Goal: Task Accomplishment & Management: Use online tool/utility

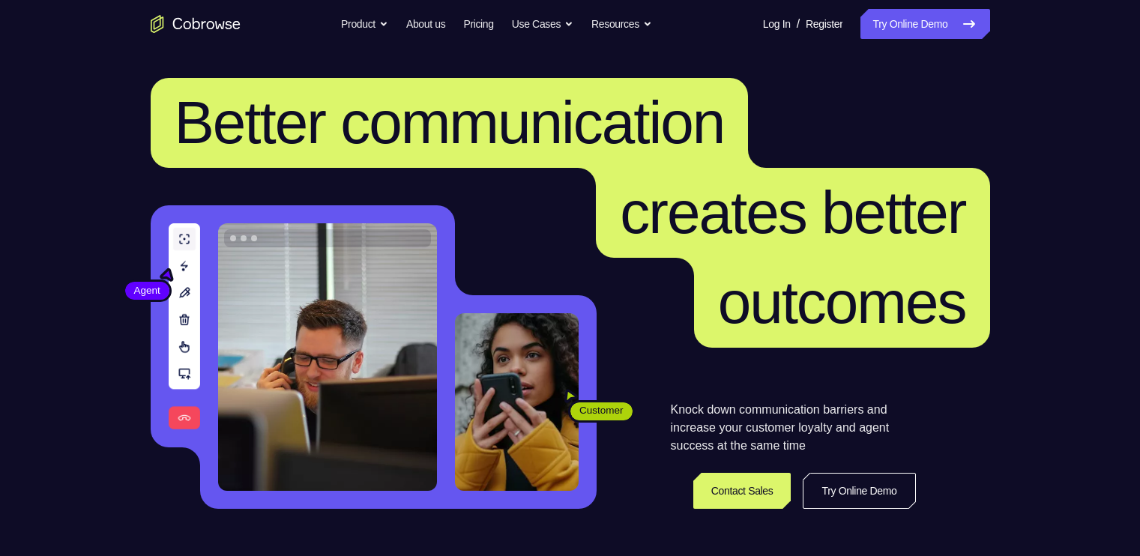
scroll to position [9, 0]
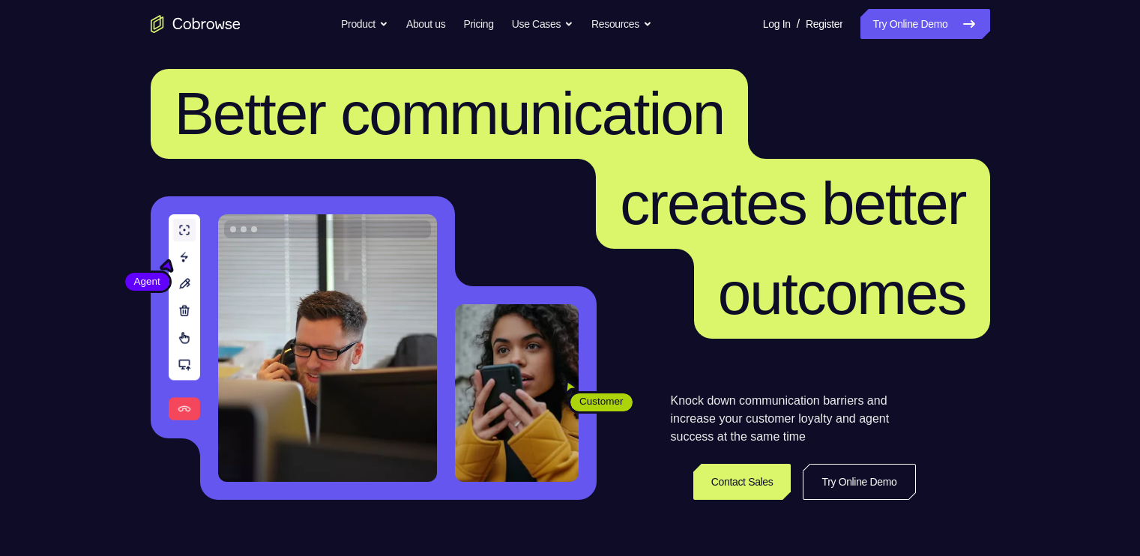
click at [958, 10] on link "Try Online Demo" at bounding box center [924, 24] width 129 height 30
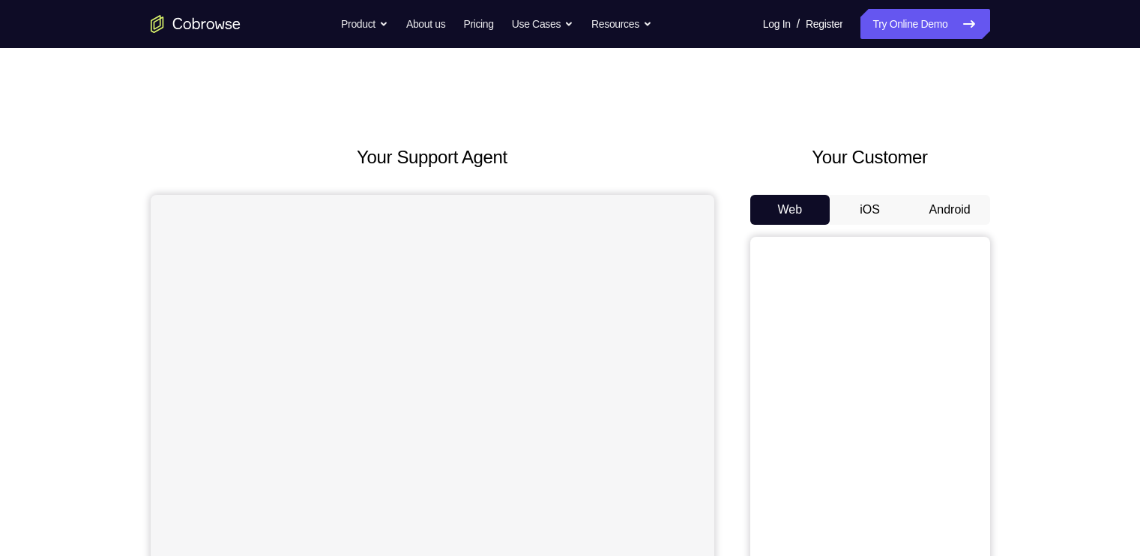
click at [939, 221] on button "Android" at bounding box center [950, 210] width 80 height 30
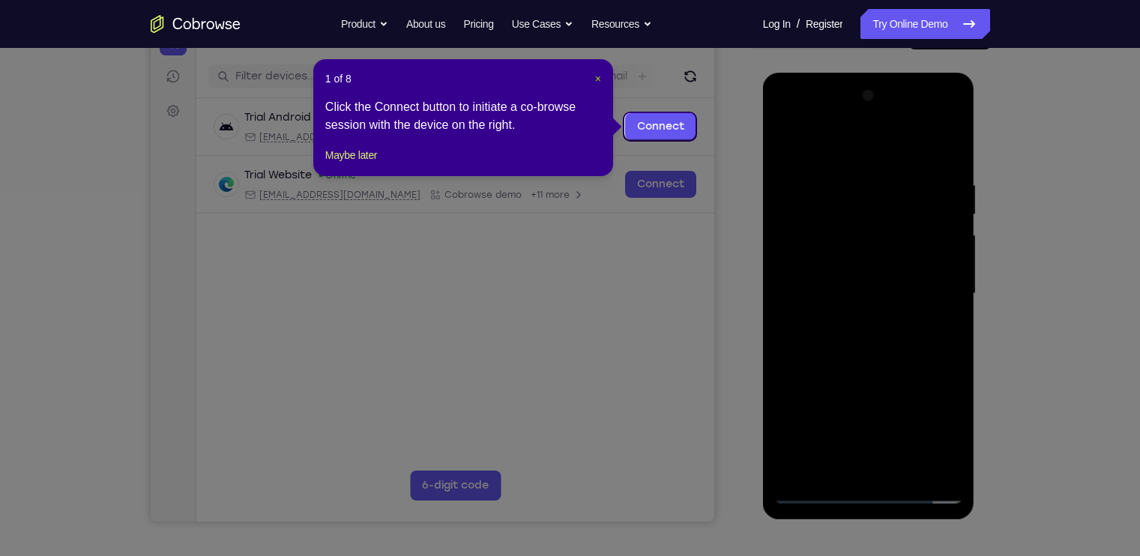
click at [596, 78] on span "×" at bounding box center [598, 79] width 6 height 12
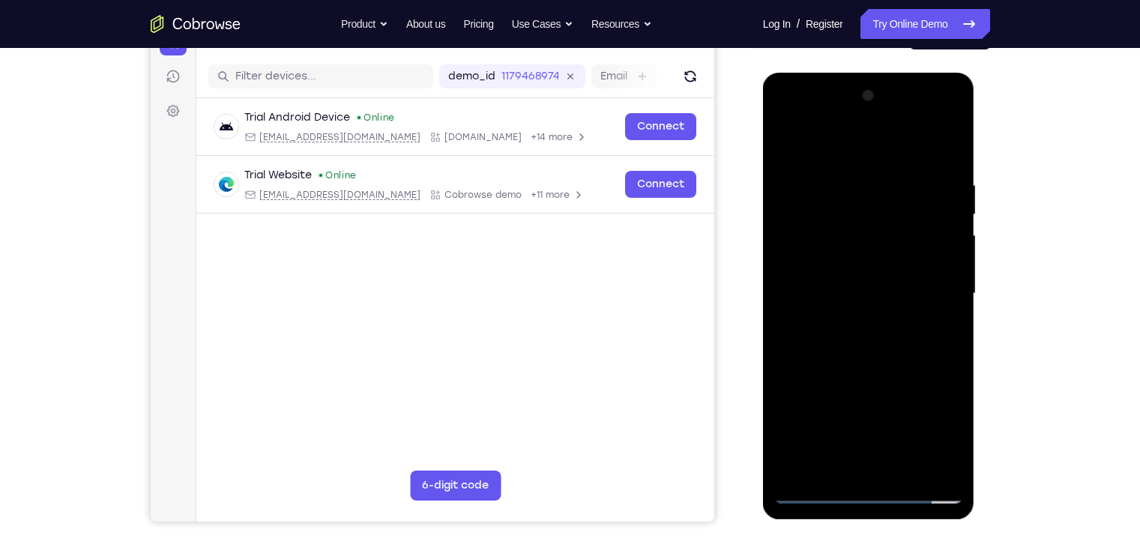
click at [871, 492] on div at bounding box center [868, 294] width 189 height 420
click at [938, 425] on div at bounding box center [868, 294] width 189 height 420
click at [791, 117] on div at bounding box center [868, 294] width 189 height 420
click at [932, 285] on div at bounding box center [868, 294] width 189 height 420
click at [889, 472] on div at bounding box center [868, 294] width 189 height 420
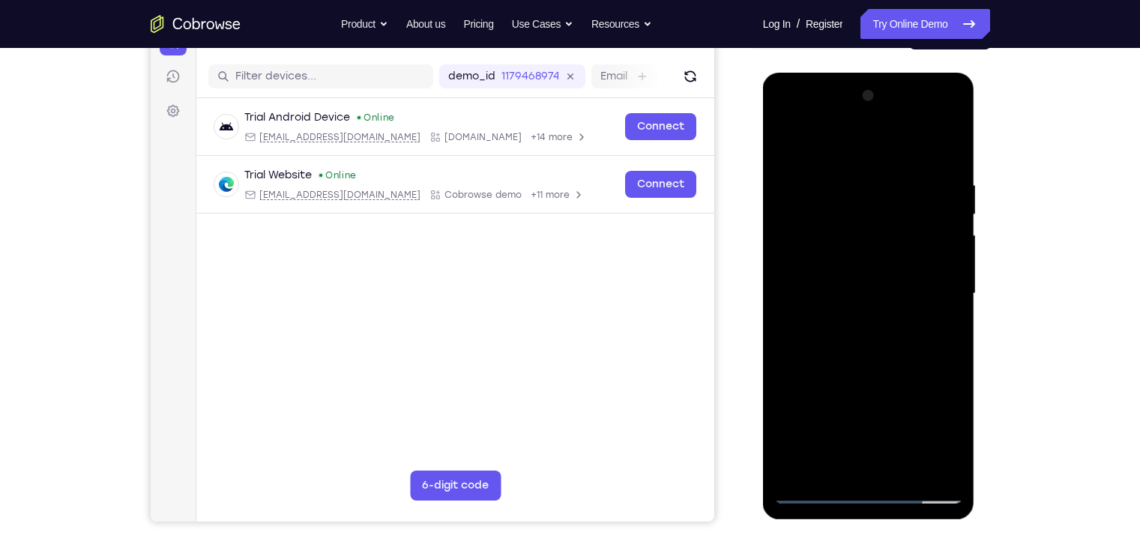
click at [834, 262] on div at bounding box center [868, 294] width 189 height 420
click at [835, 283] on div at bounding box center [868, 294] width 189 height 420
click at [950, 463] on div at bounding box center [868, 294] width 189 height 420
click at [872, 256] on div at bounding box center [868, 294] width 189 height 420
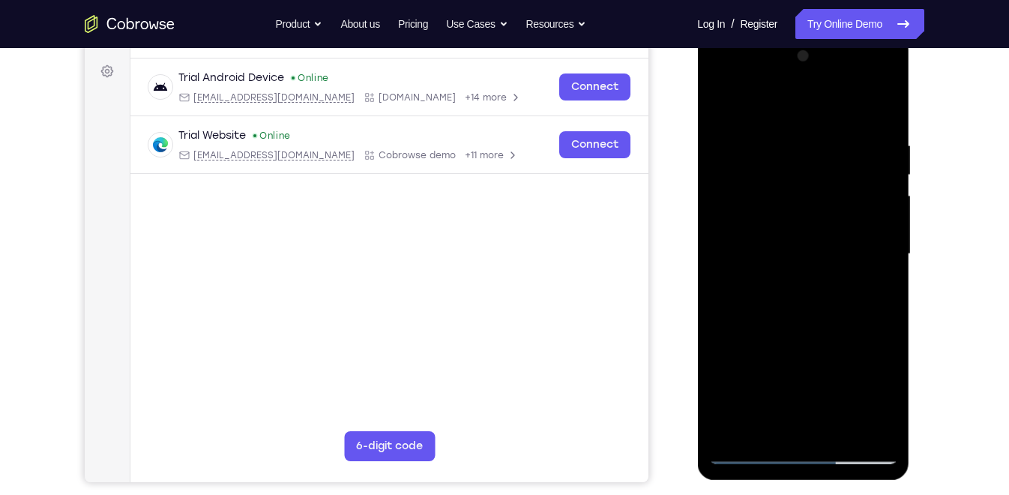
scroll to position [197, 0]
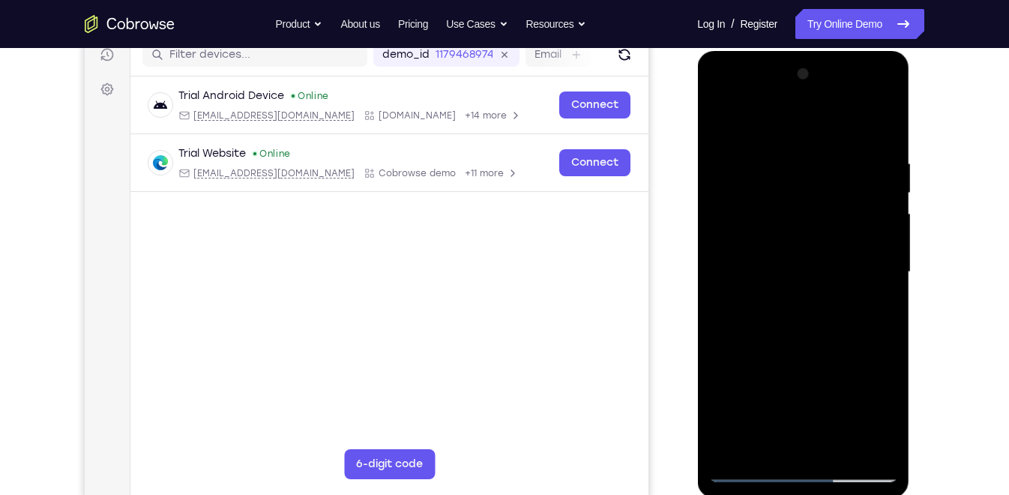
click at [884, 446] on div at bounding box center [802, 272] width 189 height 420
click at [766, 447] on div at bounding box center [802, 272] width 189 height 420
click at [769, 117] on div at bounding box center [802, 272] width 189 height 420
click at [764, 118] on div at bounding box center [802, 272] width 189 height 420
click at [843, 415] on div at bounding box center [802, 272] width 189 height 420
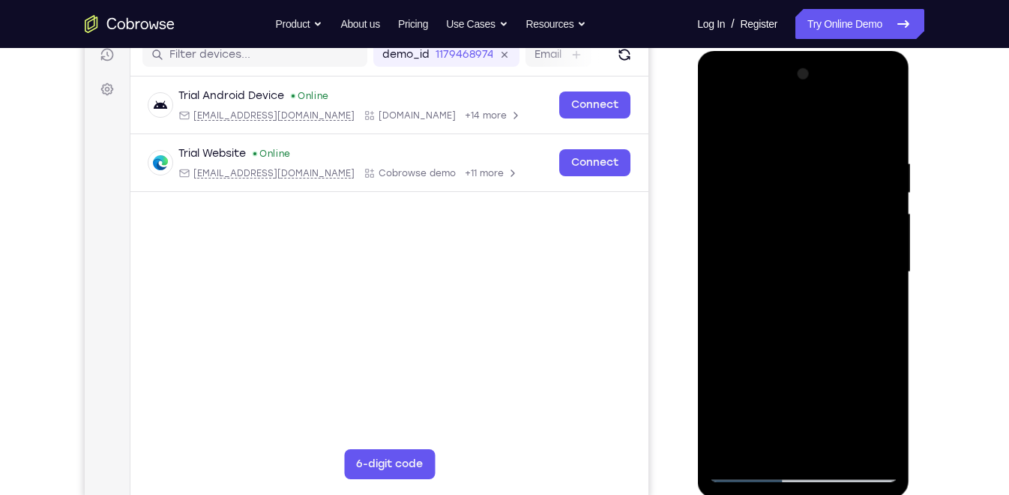
click at [869, 363] on div at bounding box center [802, 272] width 189 height 420
click at [832, 360] on div at bounding box center [802, 272] width 189 height 420
click at [777, 362] on div at bounding box center [802, 272] width 189 height 420
click at [724, 441] on div at bounding box center [802, 272] width 189 height 420
click at [773, 390] on div at bounding box center [802, 272] width 189 height 420
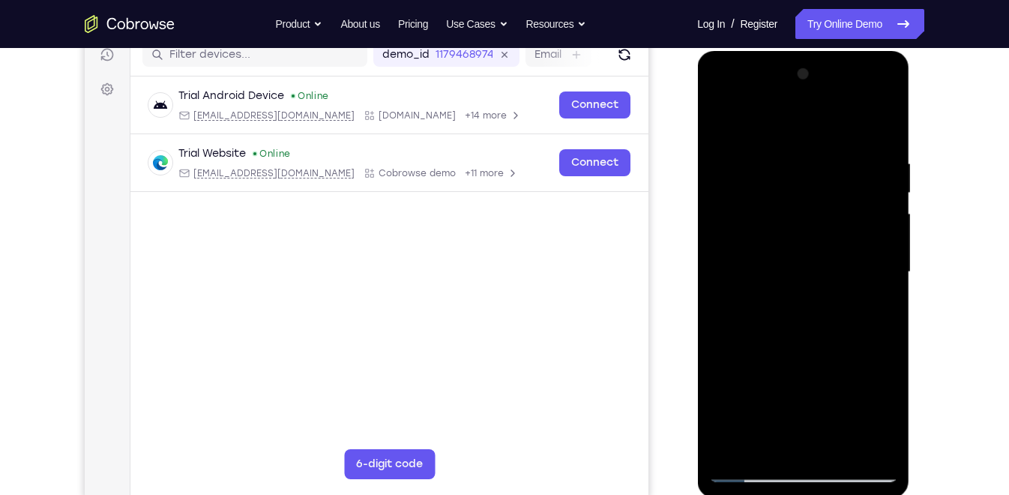
click at [724, 436] on div at bounding box center [802, 272] width 189 height 420
click at [727, 387] on div at bounding box center [802, 272] width 189 height 420
click at [747, 390] on div at bounding box center [802, 272] width 189 height 420
click at [819, 394] on div at bounding box center [802, 272] width 189 height 420
click at [772, 357] on div at bounding box center [802, 272] width 189 height 420
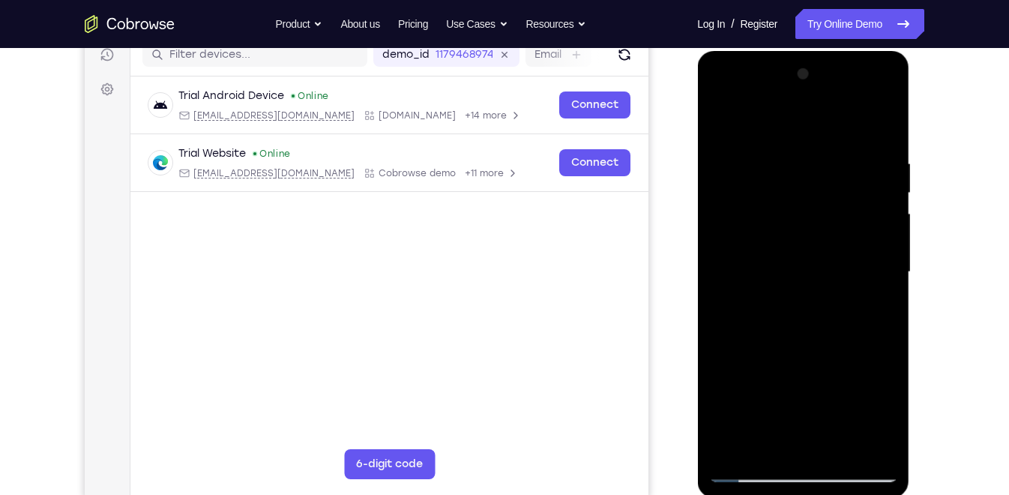
click at [772, 357] on div at bounding box center [802, 272] width 189 height 420
click at [731, 388] on div at bounding box center [802, 272] width 189 height 420
click at [787, 387] on div at bounding box center [802, 272] width 189 height 420
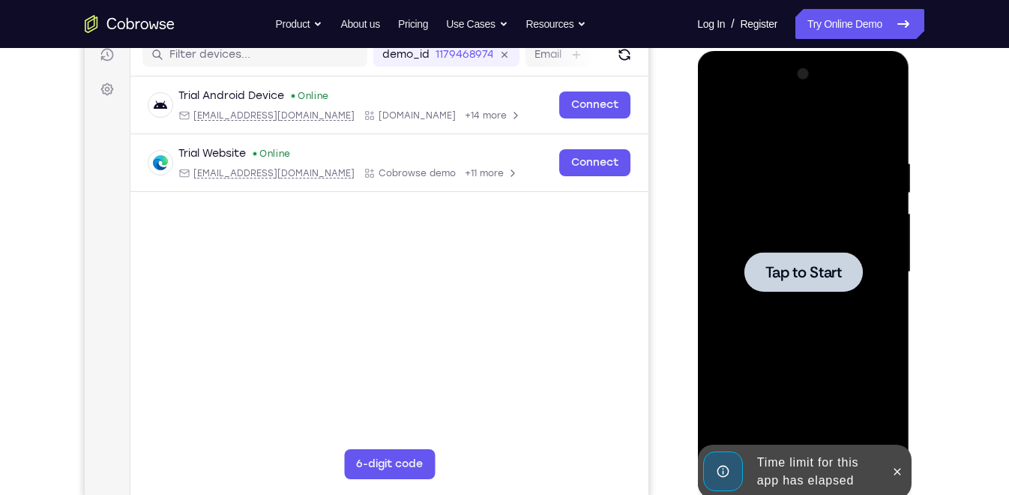
click at [806, 268] on span "Tap to Start" at bounding box center [802, 272] width 76 height 15
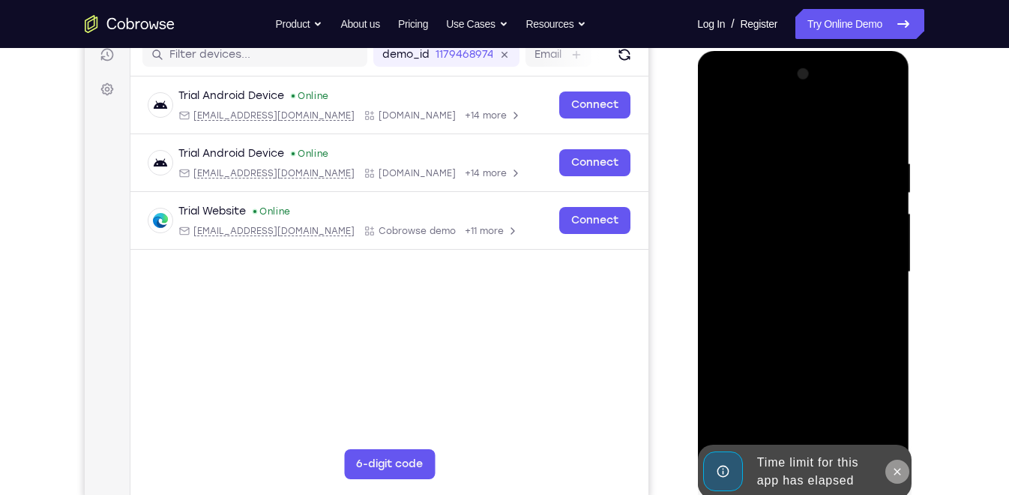
click at [898, 468] on icon at bounding box center [896, 471] width 12 height 12
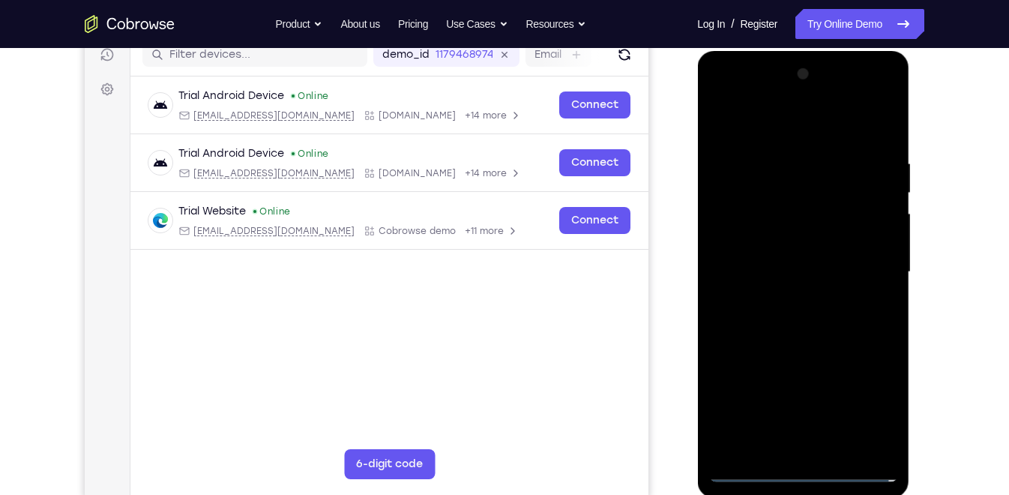
click at [806, 467] on div at bounding box center [802, 272] width 189 height 420
click at [863, 405] on div at bounding box center [802, 272] width 189 height 420
click at [721, 96] on div at bounding box center [802, 272] width 189 height 420
click at [871, 263] on div at bounding box center [802, 272] width 189 height 420
click at [785, 299] on div at bounding box center [802, 272] width 189 height 420
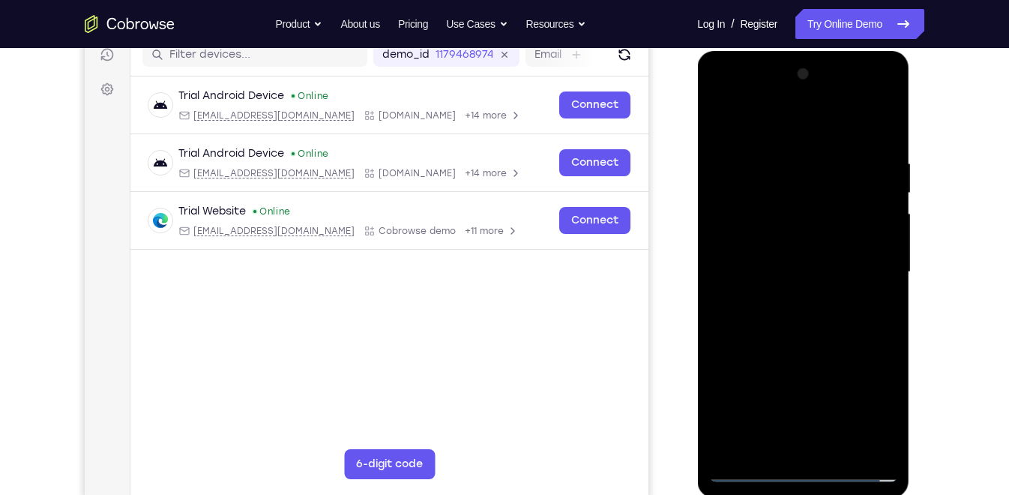
click at [781, 258] on div at bounding box center [802, 272] width 189 height 420
click at [796, 238] on div at bounding box center [802, 272] width 189 height 420
click at [795, 265] on div at bounding box center [802, 272] width 189 height 420
click at [778, 323] on div at bounding box center [802, 272] width 189 height 420
click at [776, 316] on div at bounding box center [802, 272] width 189 height 420
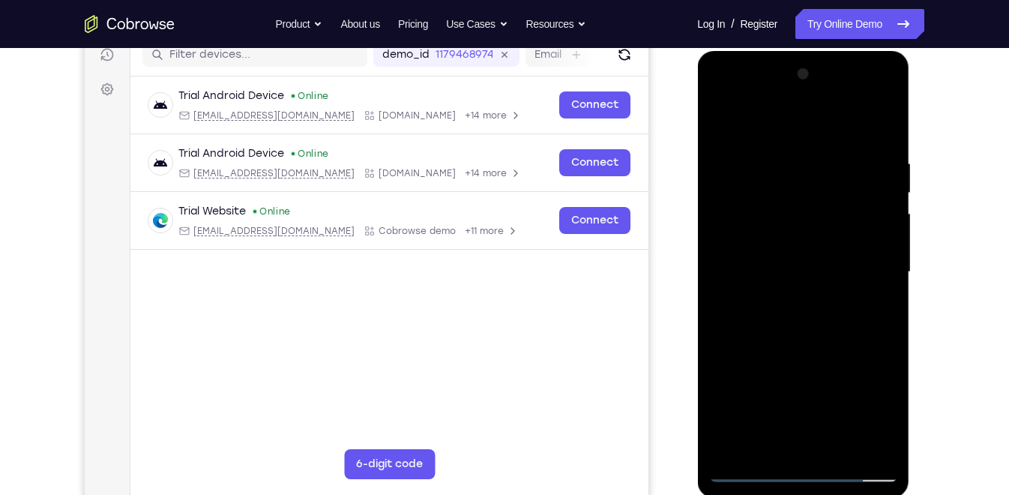
click at [770, 291] on div at bounding box center [802, 272] width 189 height 420
click at [797, 331] on div at bounding box center [802, 272] width 189 height 420
click at [887, 445] on div at bounding box center [802, 272] width 189 height 420
click at [772, 445] on div at bounding box center [802, 272] width 189 height 420
click at [781, 118] on div at bounding box center [802, 272] width 189 height 420
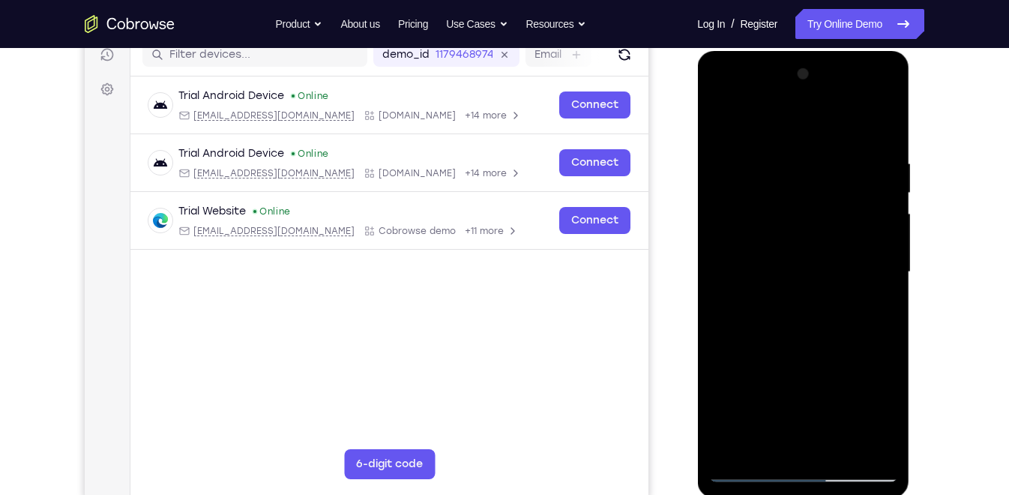
click at [841, 414] on div at bounding box center [802, 272] width 189 height 420
click at [866, 365] on div at bounding box center [802, 272] width 189 height 420
click at [833, 362] on div at bounding box center [802, 272] width 189 height 420
click at [776, 363] on div at bounding box center [802, 272] width 189 height 420
click at [727, 441] on div at bounding box center [802, 272] width 189 height 420
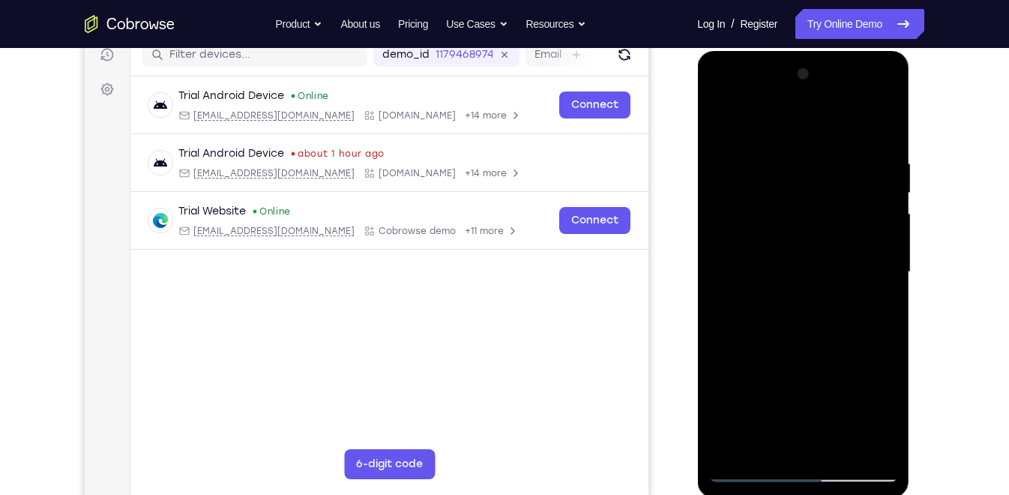
click at [775, 390] on div at bounding box center [802, 272] width 189 height 420
click at [726, 438] on div at bounding box center [802, 272] width 189 height 420
click at [728, 385] on div at bounding box center [802, 272] width 189 height 420
click at [747, 385] on div at bounding box center [802, 272] width 189 height 420
click at [820, 386] on div at bounding box center [802, 272] width 189 height 420
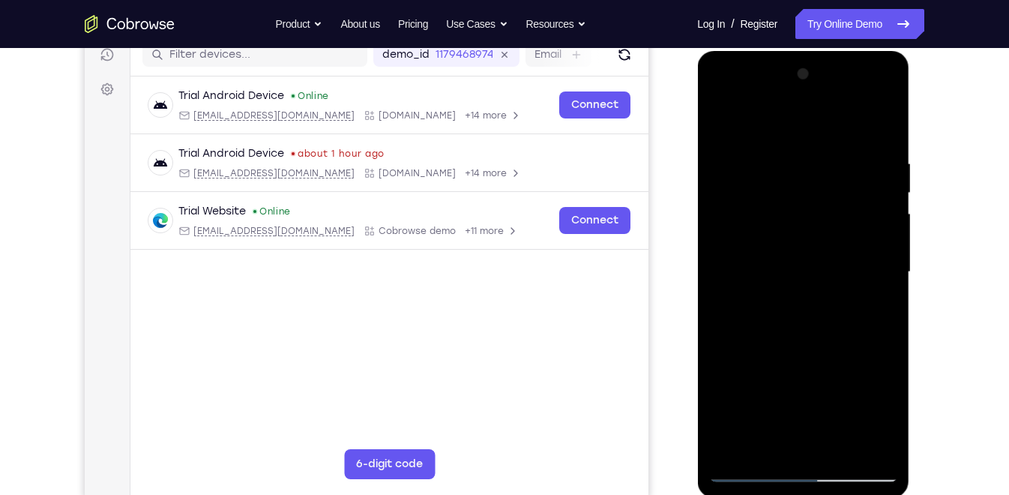
click at [774, 362] on div at bounding box center [802, 272] width 189 height 420
click at [726, 389] on div at bounding box center [802, 272] width 189 height 420
click at [785, 387] on div at bounding box center [802, 272] width 189 height 420
click at [884, 442] on div at bounding box center [802, 272] width 189 height 420
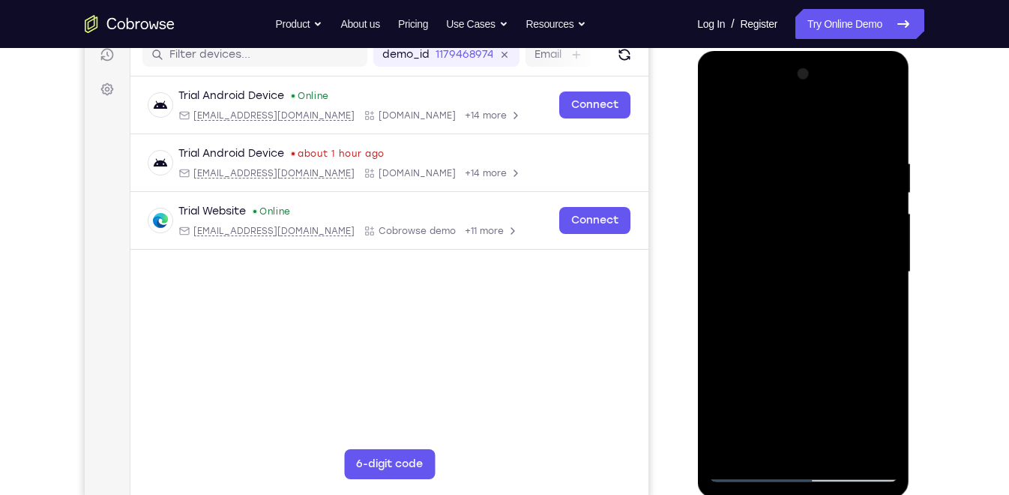
drag, startPoint x: 187, startPoint y: 391, endPoint x: 84, endPoint y: 339, distance: 116.0
click at [675, 402] on div "Your Support Agent Your Customer Web iOS Android" at bounding box center [504, 224] width 839 height 554
click at [884, 441] on div at bounding box center [802, 272] width 189 height 420
click at [752, 468] on div at bounding box center [802, 272] width 189 height 420
click at [748, 471] on div at bounding box center [802, 272] width 189 height 420
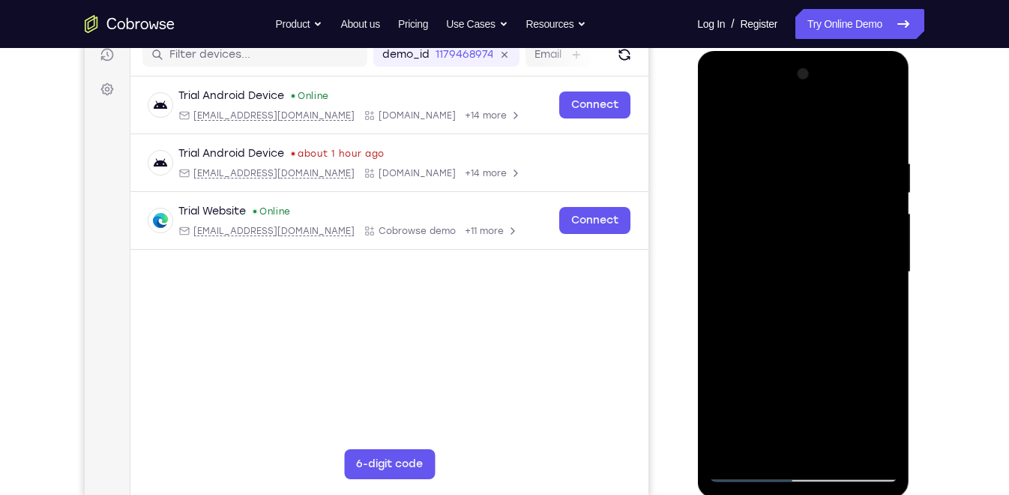
click at [732, 446] on div at bounding box center [802, 272] width 189 height 420
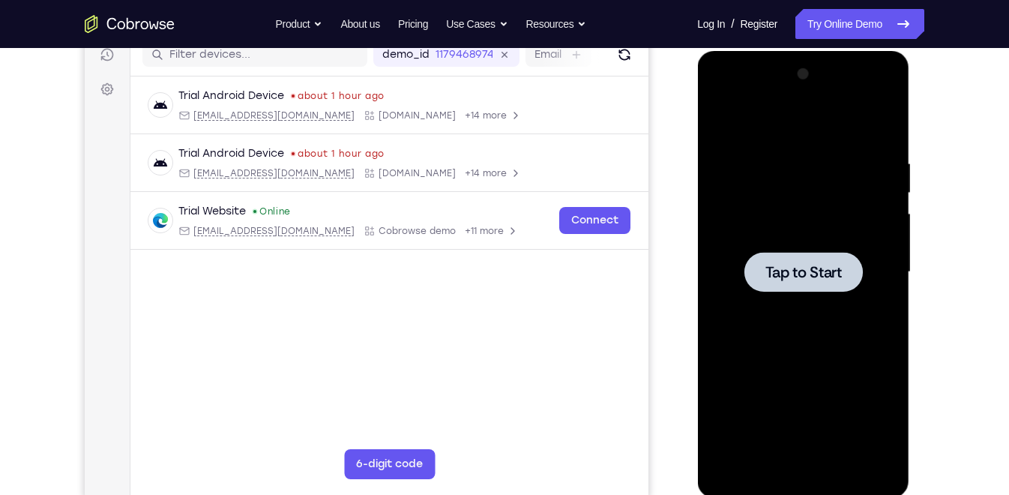
click at [790, 265] on span "Tap to Start" at bounding box center [802, 272] width 76 height 15
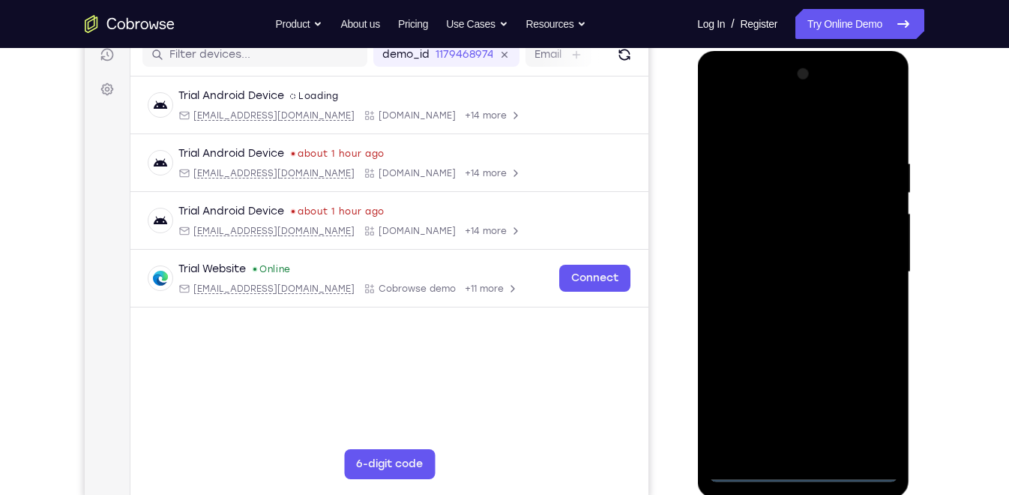
click at [803, 470] on div at bounding box center [802, 272] width 189 height 420
click at [873, 405] on div at bounding box center [802, 272] width 189 height 420
click at [721, 95] on div at bounding box center [802, 272] width 189 height 420
click at [869, 265] on div at bounding box center [802, 272] width 189 height 420
click at [787, 295] on div at bounding box center [802, 272] width 189 height 420
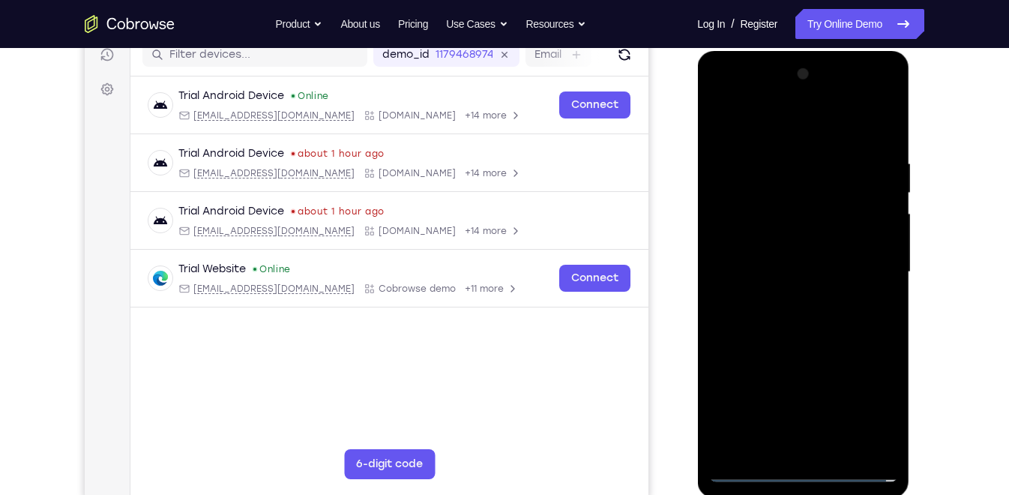
click at [787, 258] on div at bounding box center [802, 272] width 189 height 420
click at [796, 241] on div at bounding box center [802, 272] width 189 height 420
click at [798, 271] on div at bounding box center [802, 272] width 189 height 420
click at [811, 332] on div at bounding box center [802, 272] width 189 height 420
click at [840, 122] on div at bounding box center [802, 272] width 189 height 420
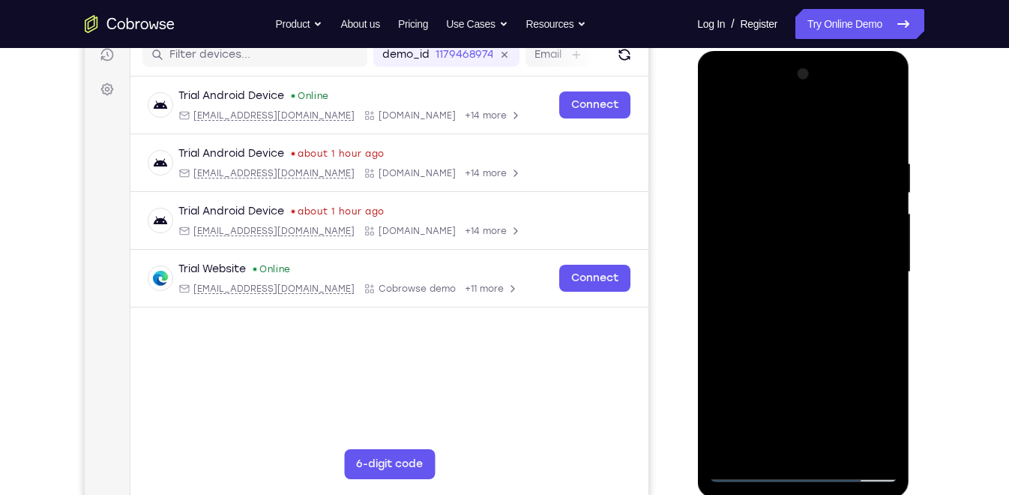
click at [832, 150] on div at bounding box center [802, 272] width 189 height 420
click at [766, 444] on div at bounding box center [802, 272] width 189 height 420
click at [764, 119] on div at bounding box center [802, 272] width 189 height 420
click at [840, 416] on div at bounding box center [802, 272] width 189 height 420
click at [870, 363] on div at bounding box center [802, 272] width 189 height 420
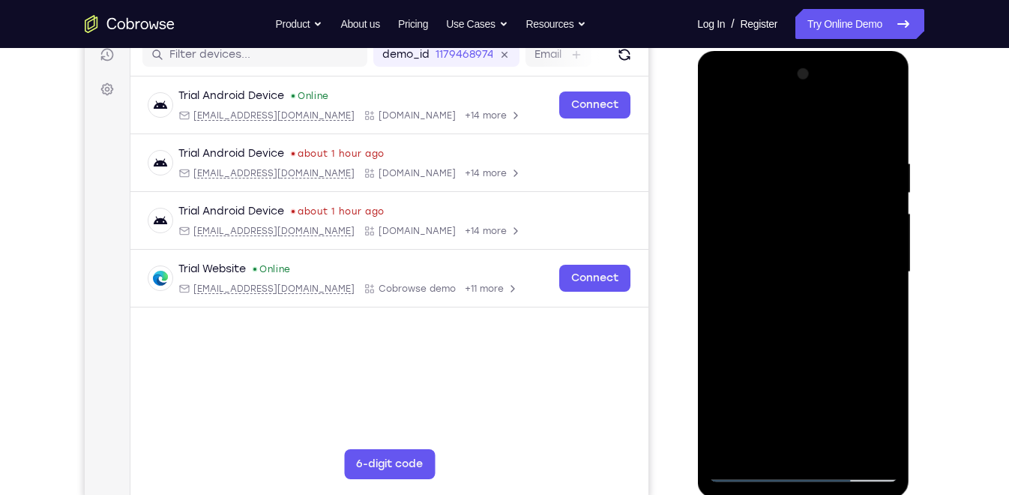
click at [831, 360] on div at bounding box center [802, 272] width 189 height 420
click at [772, 360] on div at bounding box center [802, 272] width 189 height 420
click at [791, 445] on div at bounding box center [802, 272] width 189 height 420
click at [728, 387] on div at bounding box center [802, 272] width 189 height 420
click at [742, 387] on div at bounding box center [802, 272] width 189 height 420
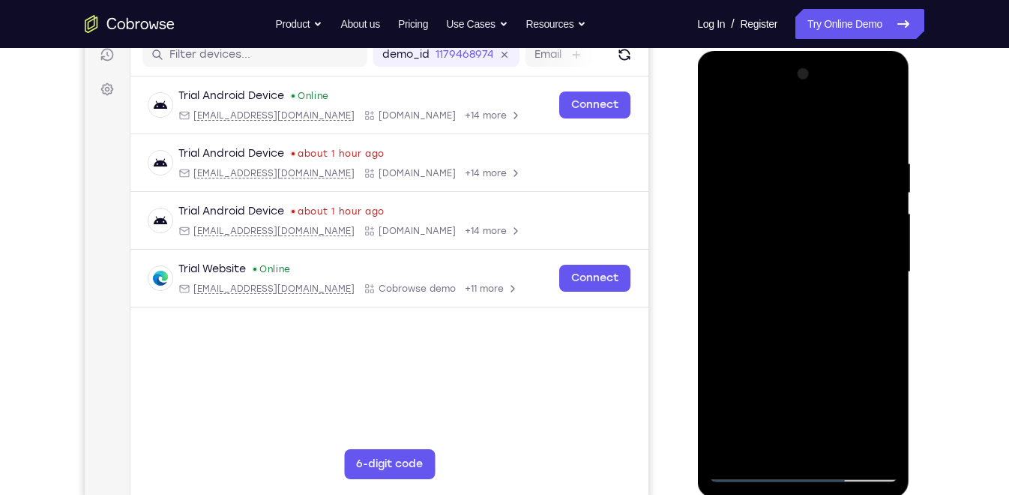
click at [788, 387] on div at bounding box center [802, 272] width 189 height 420
click at [772, 357] on div at bounding box center [802, 272] width 189 height 420
click at [727, 385] on div at bounding box center [802, 272] width 189 height 420
click at [782, 385] on div at bounding box center [802, 272] width 189 height 420
click at [785, 389] on div at bounding box center [802, 272] width 189 height 420
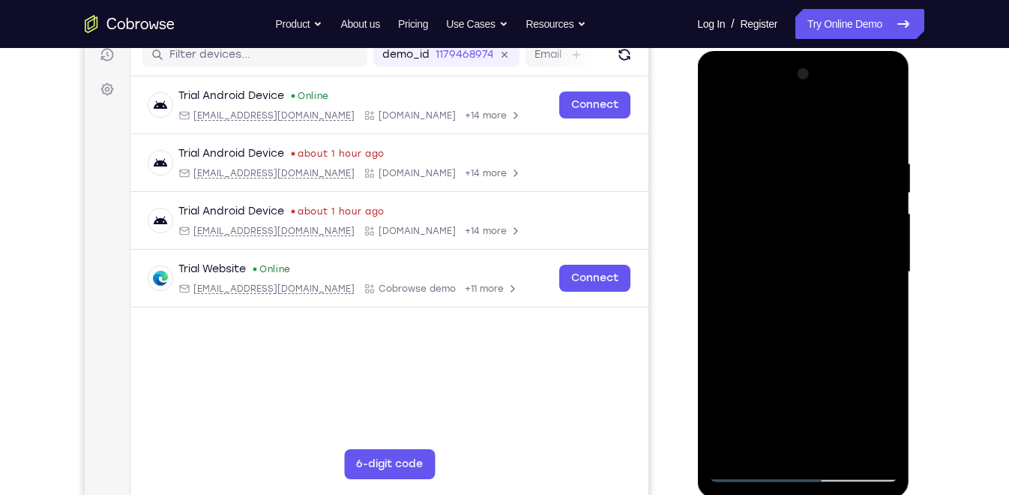
click at [824, 384] on div at bounding box center [802, 272] width 189 height 420
click at [774, 358] on div at bounding box center [802, 272] width 189 height 420
click at [728, 386] on div at bounding box center [802, 272] width 189 height 420
click at [788, 384] on div at bounding box center [802, 272] width 189 height 420
click at [884, 441] on div at bounding box center [802, 272] width 189 height 420
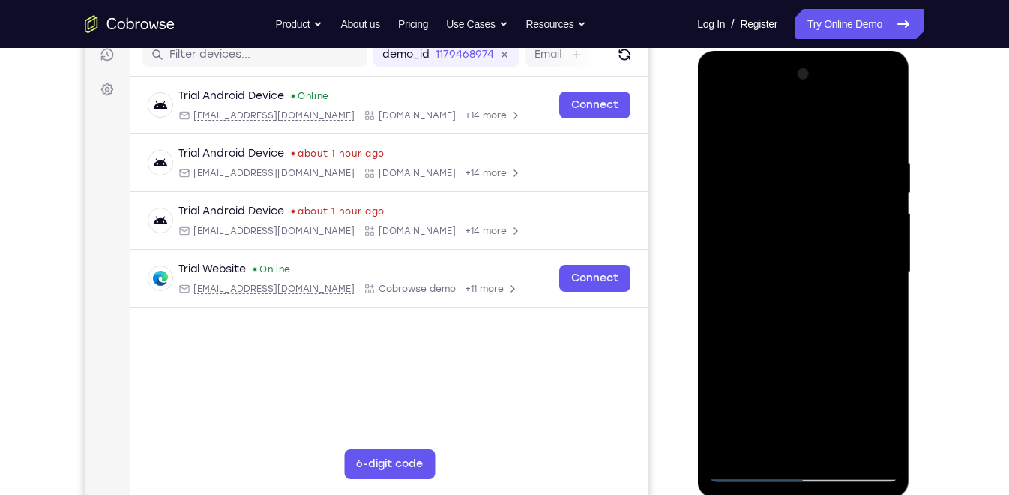
click at [725, 439] on div at bounding box center [802, 272] width 189 height 420
click at [776, 393] on div at bounding box center [802, 272] width 189 height 420
click at [887, 439] on div at bounding box center [802, 272] width 189 height 420
click at [774, 235] on div at bounding box center [802, 272] width 189 height 420
click at [736, 160] on div at bounding box center [802, 272] width 189 height 420
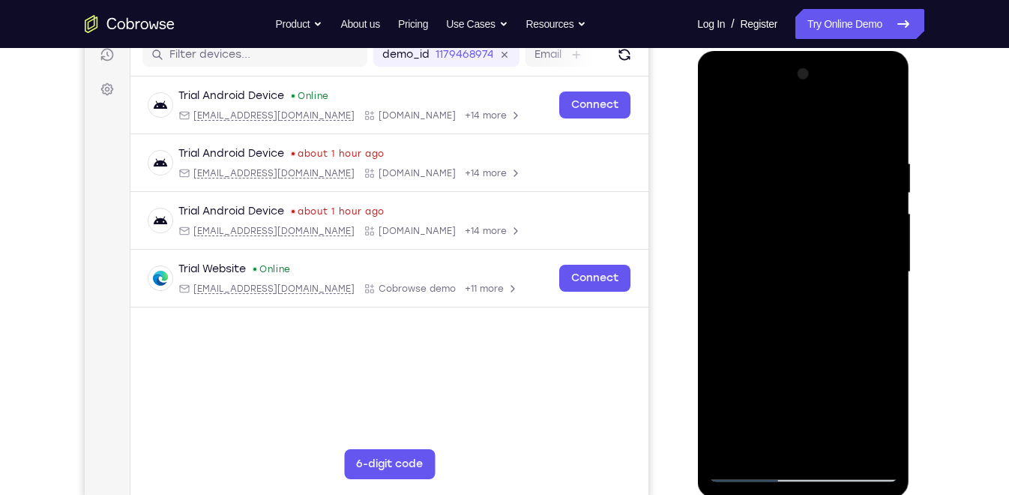
click at [734, 154] on div at bounding box center [802, 272] width 189 height 420
click at [737, 160] on div at bounding box center [802, 272] width 189 height 420
click at [734, 166] on div at bounding box center [802, 272] width 189 height 420
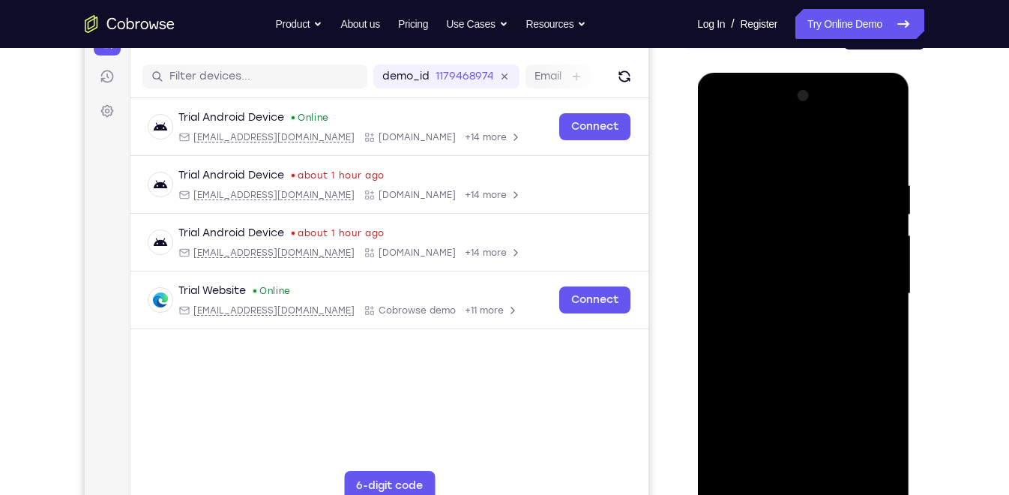
scroll to position [175, 0]
drag, startPoint x: 785, startPoint y: 265, endPoint x: 800, endPoint y: 227, distance: 40.6
click at [800, 227] on div at bounding box center [802, 294] width 189 height 420
drag, startPoint x: 743, startPoint y: 173, endPoint x: 768, endPoint y: 247, distance: 77.7
click at [768, 247] on div at bounding box center [802, 294] width 189 height 420
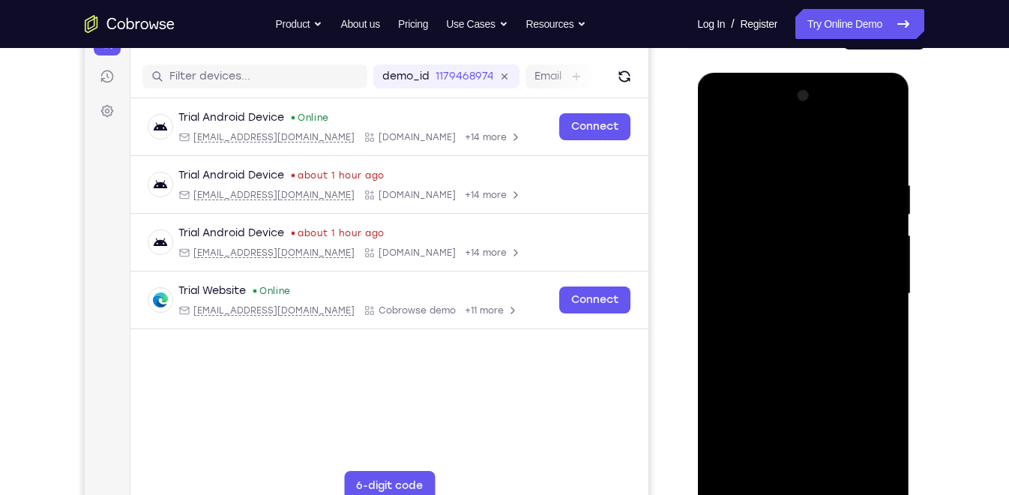
click at [743, 177] on div at bounding box center [802, 294] width 189 height 420
click at [734, 470] on div at bounding box center [802, 294] width 189 height 420
drag, startPoint x: 141, startPoint y: 396, endPoint x: 675, endPoint y: 444, distance: 536.5
click at [675, 444] on div "Your Support Agent Your Customer Web iOS Android" at bounding box center [504, 246] width 839 height 554
click at [800, 366] on div at bounding box center [802, 294] width 189 height 420
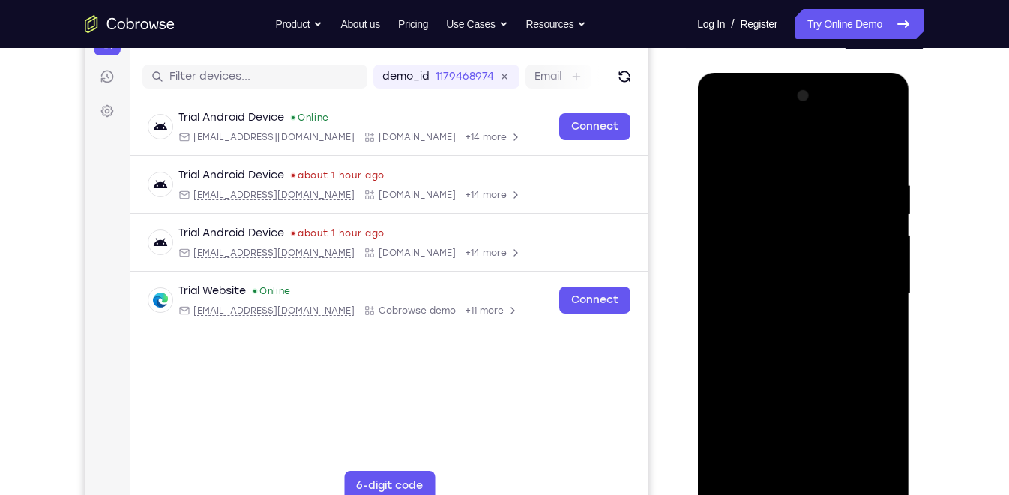
click at [794, 357] on div at bounding box center [802, 294] width 189 height 420
click at [772, 139] on div at bounding box center [802, 294] width 189 height 420
click at [740, 182] on div at bounding box center [802, 294] width 189 height 420
click at [735, 188] on div at bounding box center [802, 294] width 189 height 420
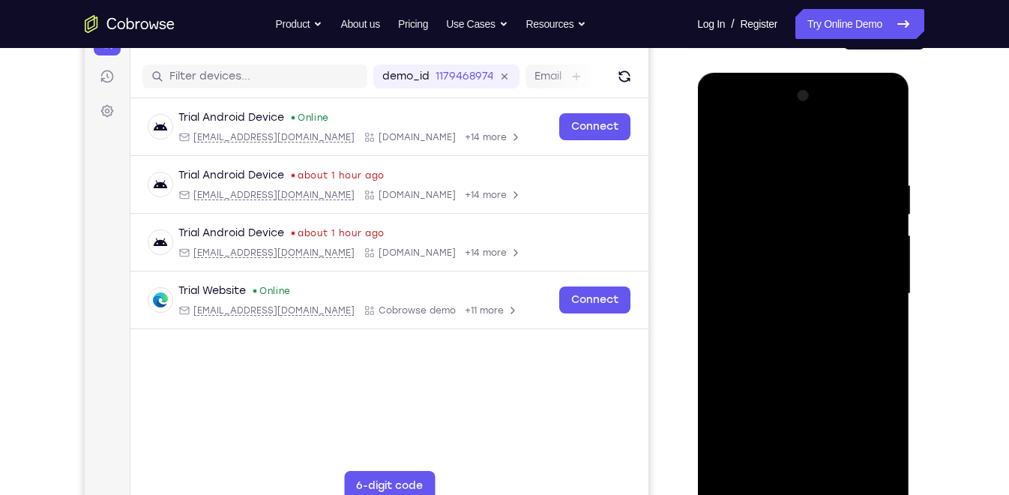
drag, startPoint x: 686, startPoint y: 206, endPoint x: 695, endPoint y: 173, distance: 34.2
drag, startPoint x: 695, startPoint y: 173, endPoint x: 669, endPoint y: 176, distance: 25.7
click at [669, 176] on div "Your Support Agent Your Customer Web iOS Android" at bounding box center [504, 246] width 839 height 554
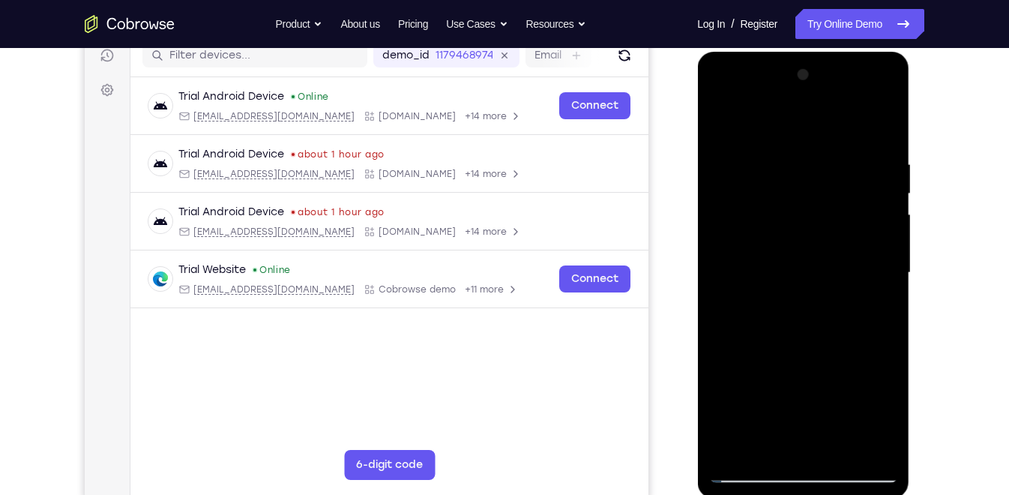
scroll to position [196, 0]
click at [722, 118] on div at bounding box center [802, 274] width 189 height 420
click at [720, 123] on div at bounding box center [802, 274] width 189 height 420
click at [781, 355] on div at bounding box center [802, 274] width 189 height 420
click at [767, 121] on div at bounding box center [802, 274] width 189 height 420
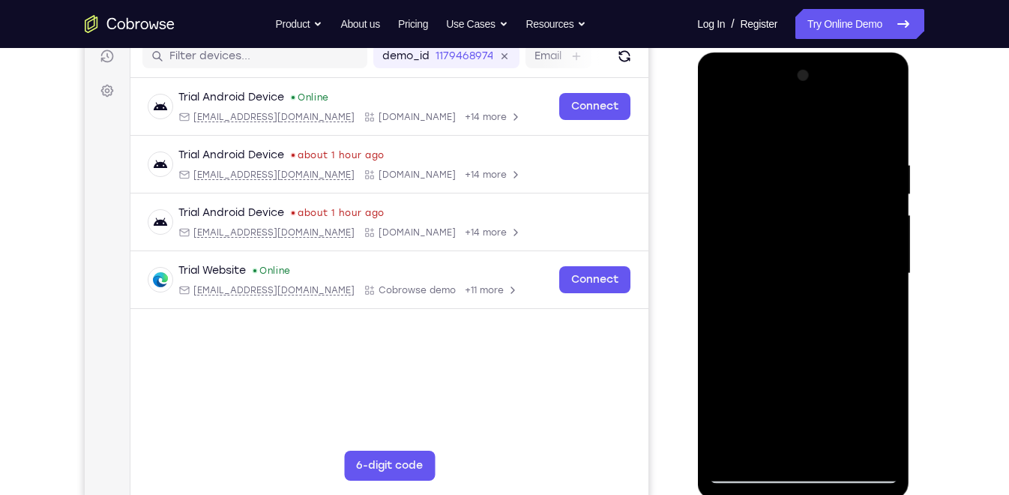
click at [735, 162] on div at bounding box center [802, 274] width 189 height 420
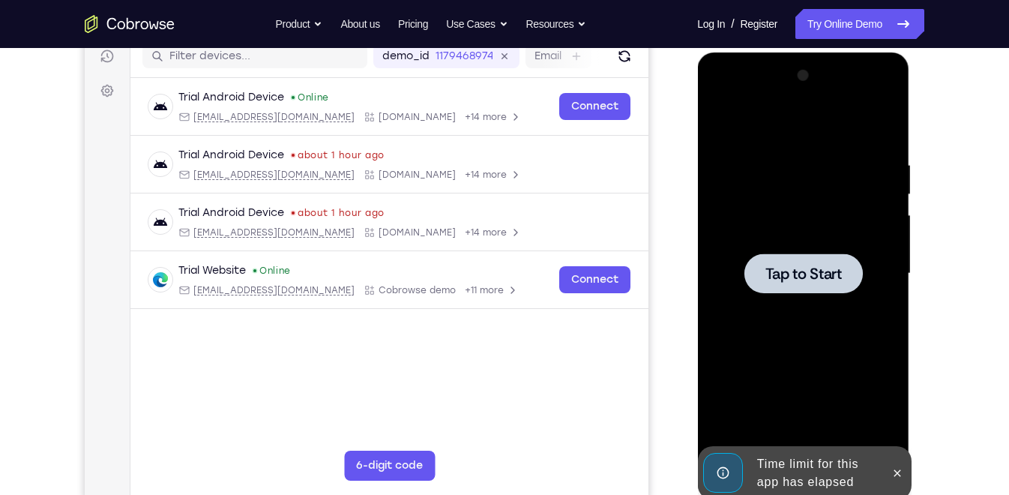
click at [806, 280] on span "Tap to Start" at bounding box center [802, 273] width 76 height 15
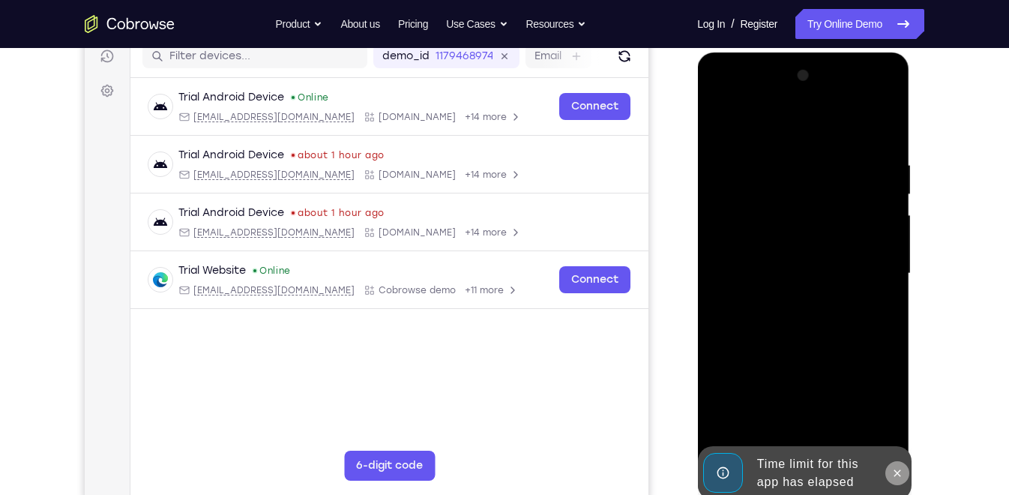
click at [895, 469] on icon at bounding box center [896, 473] width 12 height 12
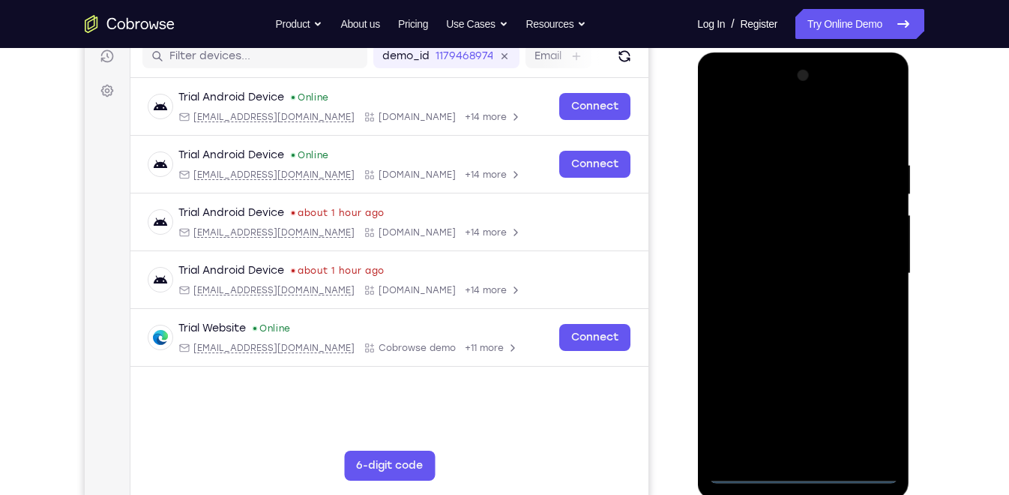
click at [808, 466] on div at bounding box center [802, 274] width 189 height 420
click at [800, 472] on div at bounding box center [802, 274] width 189 height 420
click at [873, 407] on div at bounding box center [802, 274] width 189 height 420
click at [740, 129] on div at bounding box center [802, 274] width 189 height 420
click at [864, 260] on div at bounding box center [802, 274] width 189 height 420
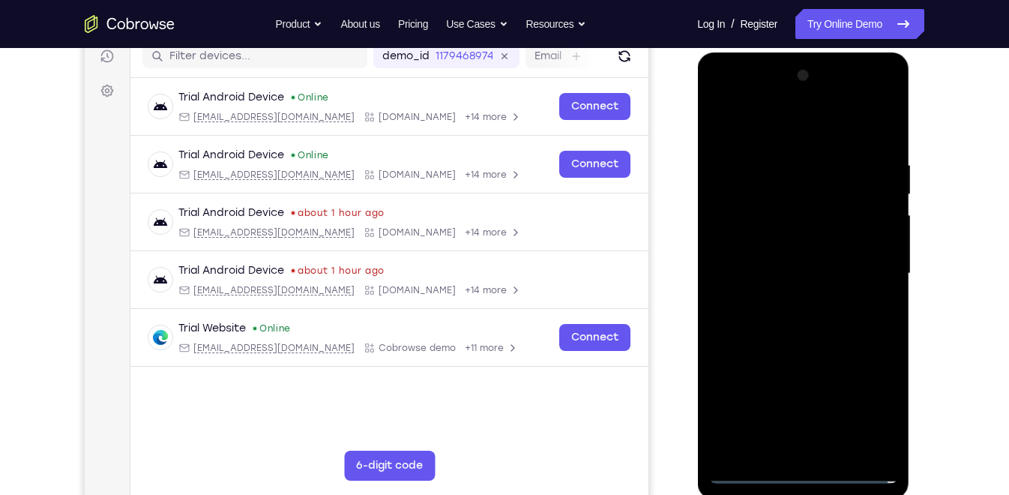
click at [791, 298] on div at bounding box center [802, 274] width 189 height 420
click at [752, 256] on div at bounding box center [802, 274] width 189 height 420
click at [759, 237] on div at bounding box center [802, 274] width 189 height 420
click at [764, 265] on div at bounding box center [802, 274] width 189 height 420
click at [813, 334] on div at bounding box center [802, 274] width 189 height 420
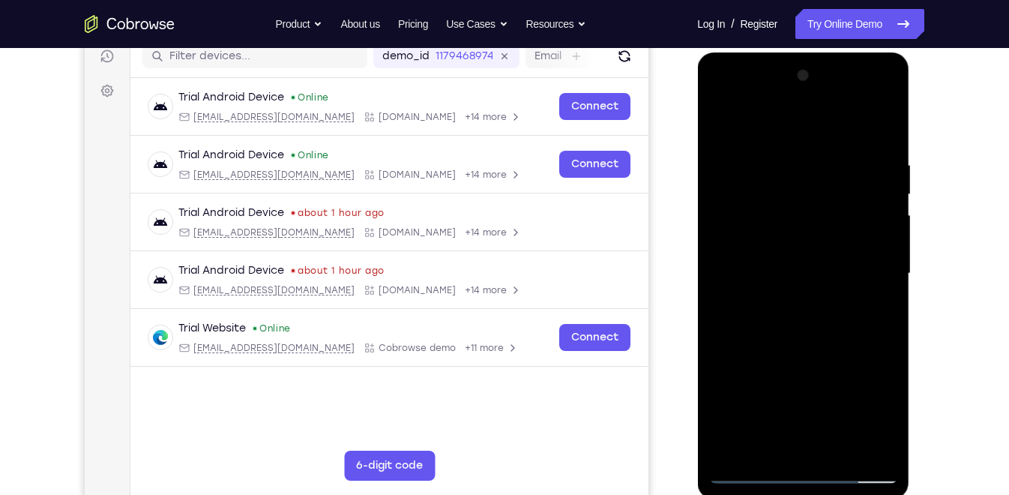
click at [840, 127] on div at bounding box center [802, 274] width 189 height 420
click at [824, 145] on div at bounding box center [802, 274] width 189 height 420
click at [839, 442] on div at bounding box center [802, 274] width 189 height 420
click at [805, 350] on div at bounding box center [802, 274] width 189 height 420
click at [787, 336] on div at bounding box center [802, 274] width 189 height 420
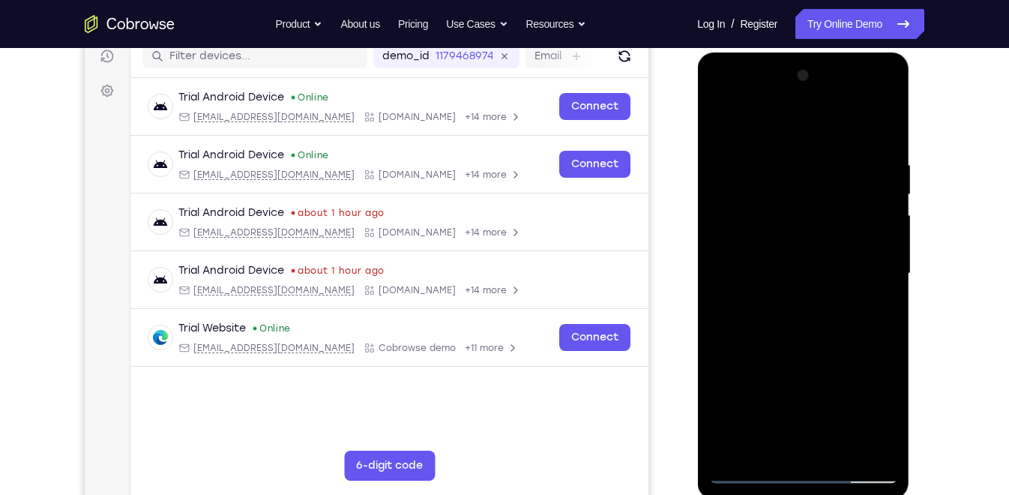
click at [791, 221] on div at bounding box center [802, 274] width 189 height 420
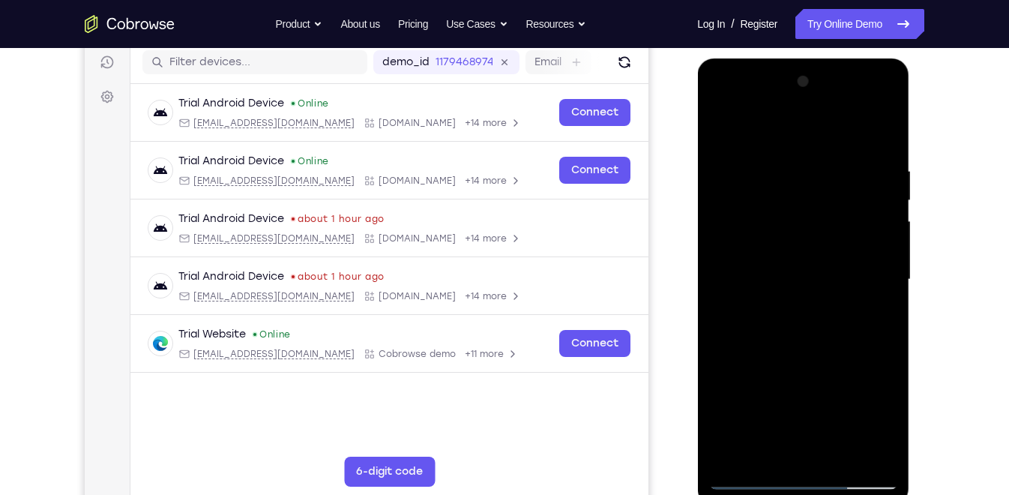
scroll to position [202, 0]
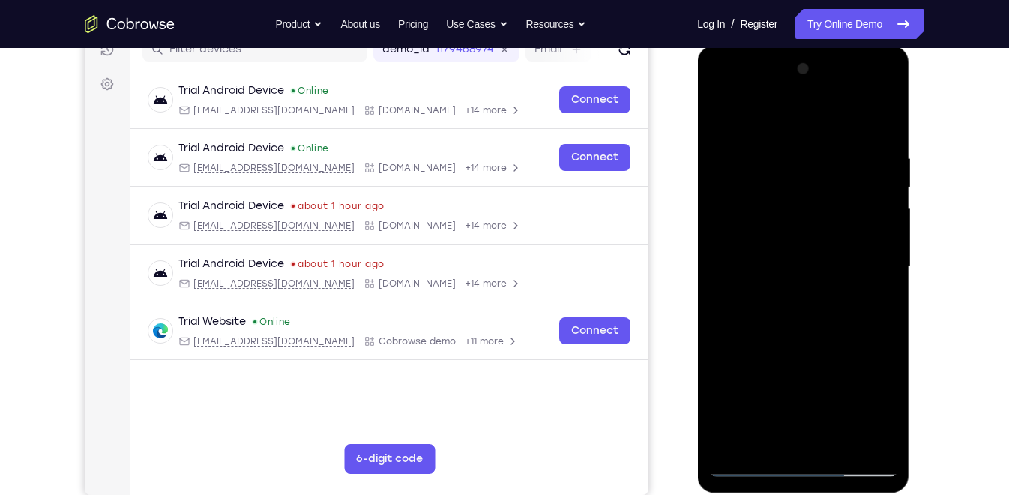
click at [735, 154] on div at bounding box center [802, 267] width 189 height 420
click at [725, 116] on div at bounding box center [802, 267] width 189 height 420
click at [719, 116] on div at bounding box center [802, 267] width 189 height 420
click at [725, 112] on div at bounding box center [802, 267] width 189 height 420
click at [839, 438] on div at bounding box center [802, 267] width 189 height 420
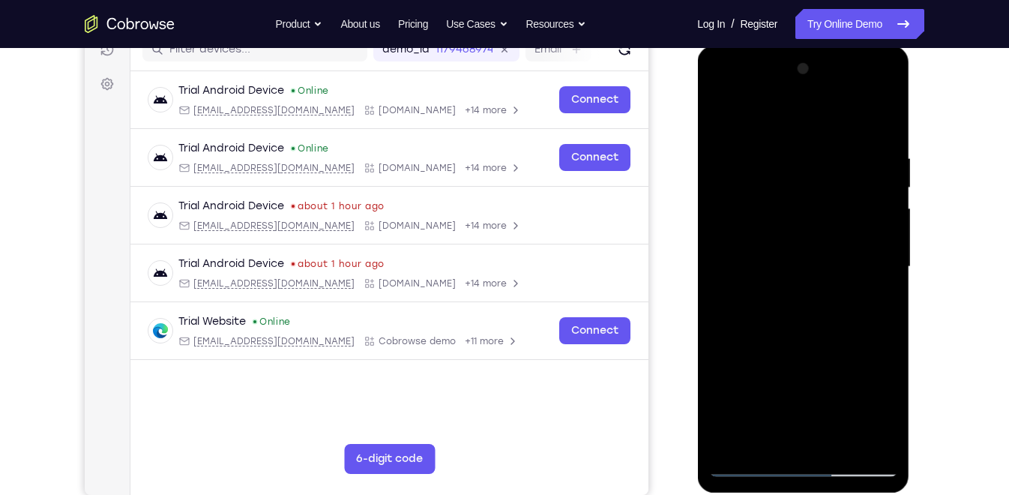
click at [879, 233] on div at bounding box center [802, 267] width 189 height 420
click at [728, 112] on div at bounding box center [802, 267] width 189 height 420
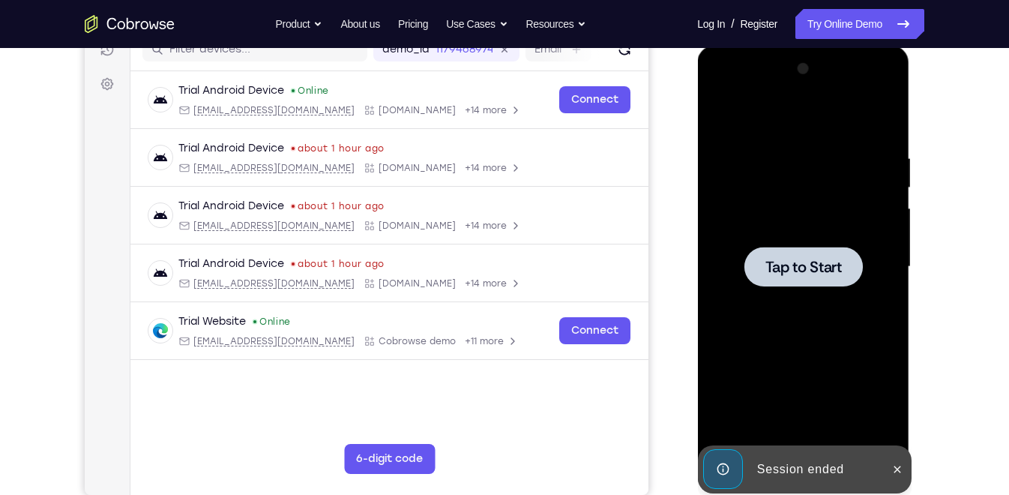
click at [798, 251] on div at bounding box center [802, 267] width 118 height 40
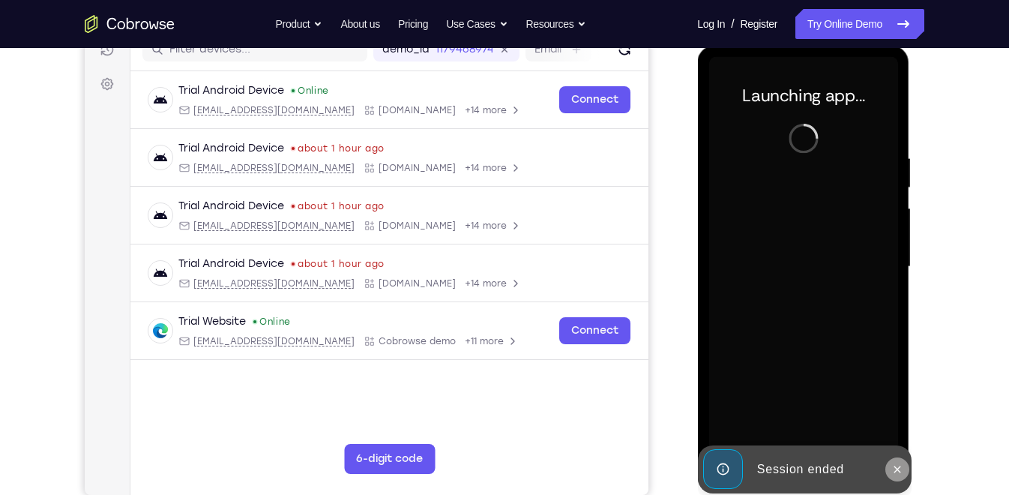
click at [899, 459] on button at bounding box center [896, 469] width 24 height 24
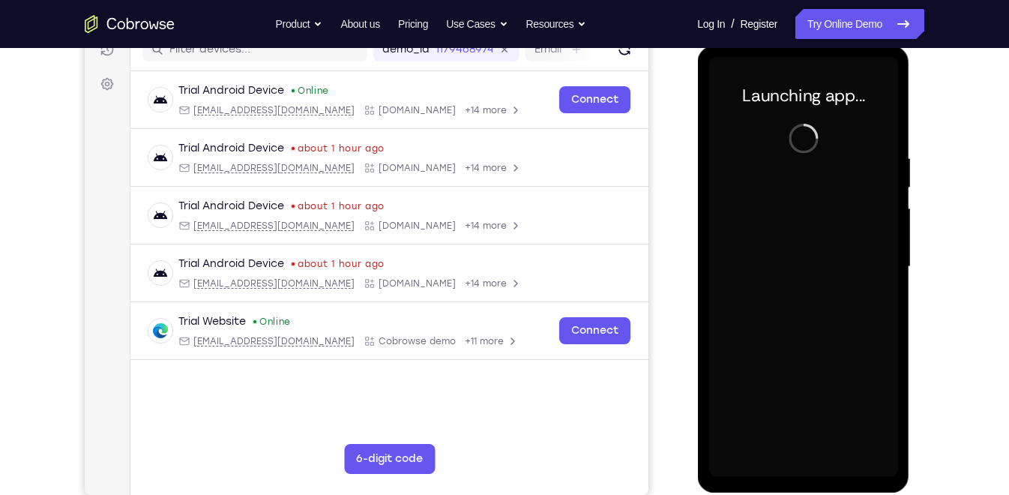
click at [899, 459] on div "Online web based iOS Simulators and Android Emulators. Run iPhone, iPad, Mobile…" at bounding box center [804, 271] width 214 height 450
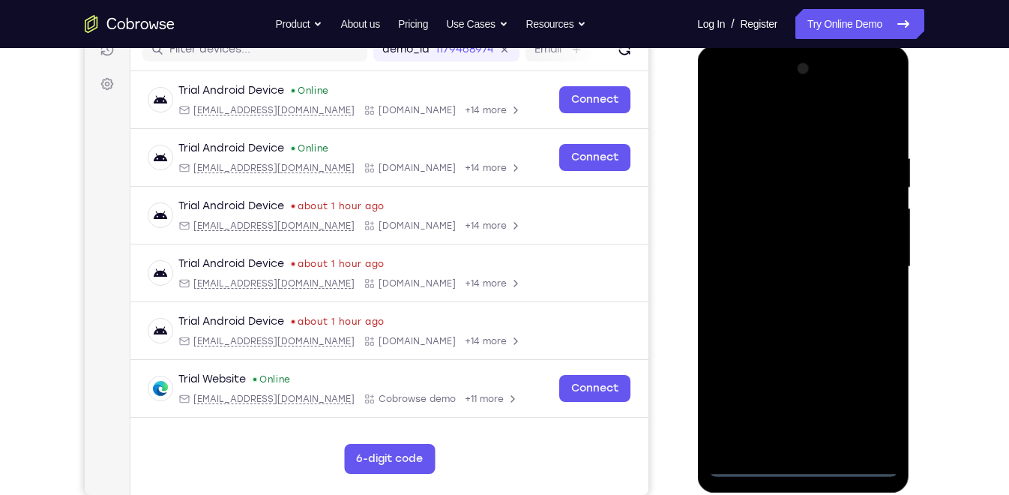
click at [802, 466] on div at bounding box center [802, 267] width 189 height 420
click at [864, 404] on div at bounding box center [802, 267] width 189 height 420
click at [744, 120] on div at bounding box center [802, 267] width 189 height 420
click at [866, 261] on div at bounding box center [802, 267] width 189 height 420
click at [788, 289] on div at bounding box center [802, 267] width 189 height 420
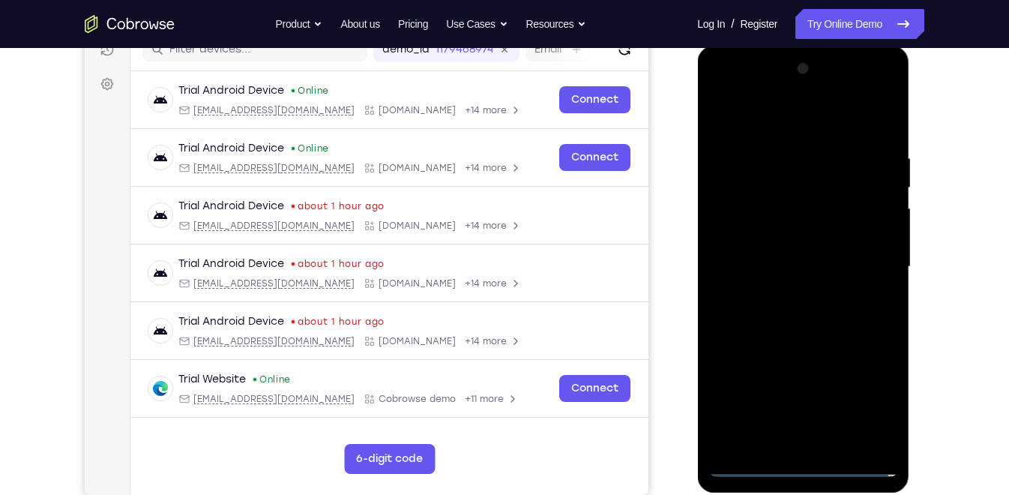
click at [757, 258] on div at bounding box center [802, 267] width 189 height 420
click at [761, 233] on div at bounding box center [802, 267] width 189 height 420
click at [772, 258] on div at bounding box center [802, 267] width 189 height 420
click at [772, 310] on div at bounding box center [802, 267] width 189 height 420
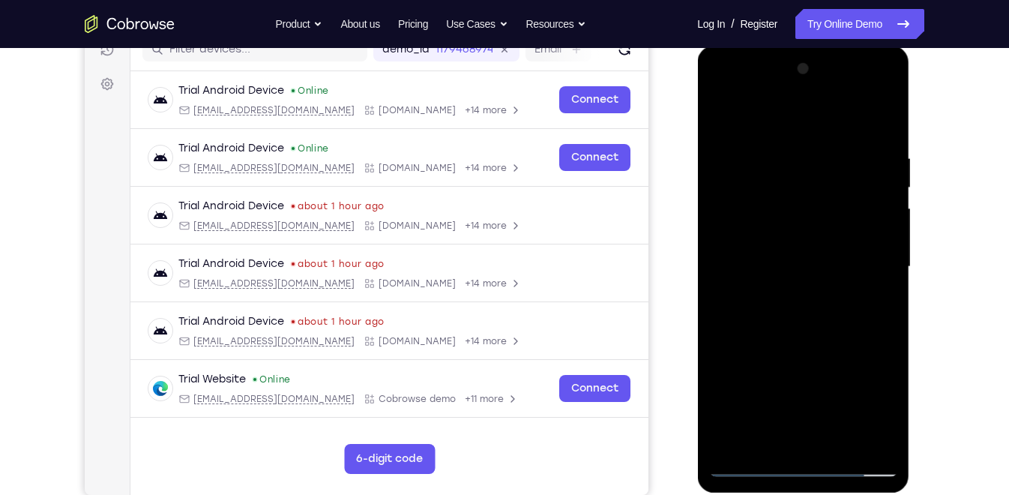
click at [805, 328] on div at bounding box center [802, 267] width 189 height 420
click at [880, 438] on div at bounding box center [802, 267] width 189 height 420
click at [892, 422] on div at bounding box center [802, 267] width 189 height 420
click at [840, 444] on div at bounding box center [802, 267] width 189 height 420
click at [808, 345] on div at bounding box center [802, 267] width 189 height 420
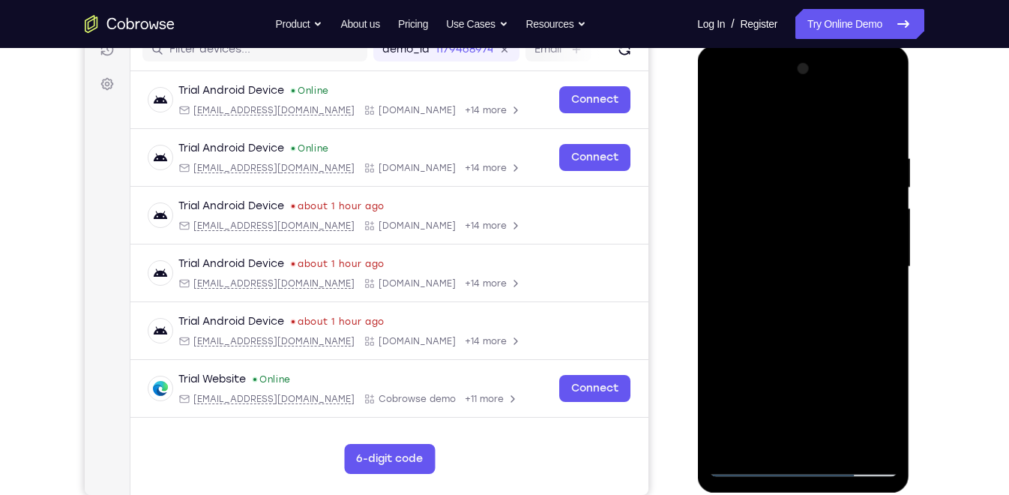
click at [755, 130] on div at bounding box center [802, 267] width 189 height 420
click at [787, 161] on div at bounding box center [802, 267] width 189 height 420
click at [806, 212] on div at bounding box center [802, 267] width 189 height 420
click at [847, 142] on div at bounding box center [802, 267] width 189 height 420
click at [854, 127] on div at bounding box center [802, 267] width 189 height 420
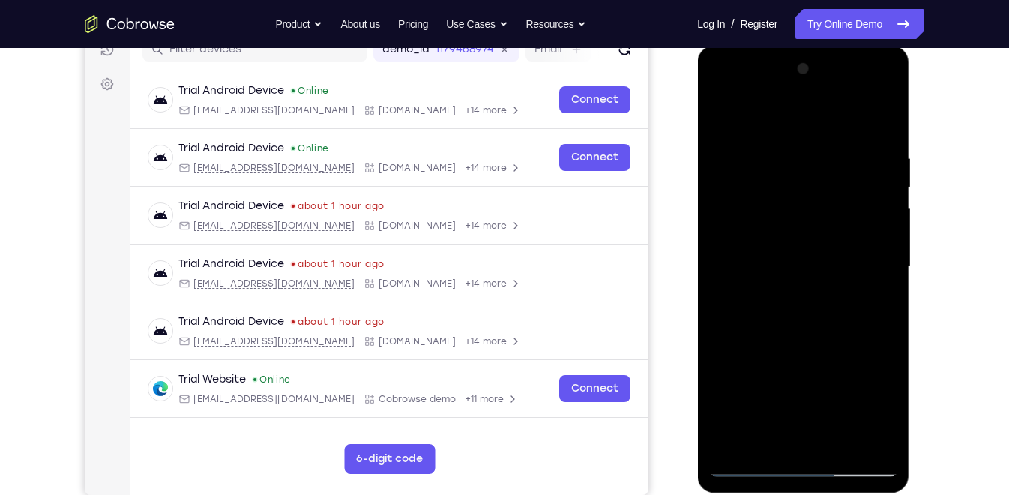
click at [721, 115] on div at bounding box center [802, 267] width 189 height 420
click at [827, 260] on div at bounding box center [802, 267] width 189 height 420
drag, startPoint x: 839, startPoint y: 344, endPoint x: 841, endPoint y: 303, distance: 41.3
click at [841, 303] on div at bounding box center [802, 267] width 189 height 420
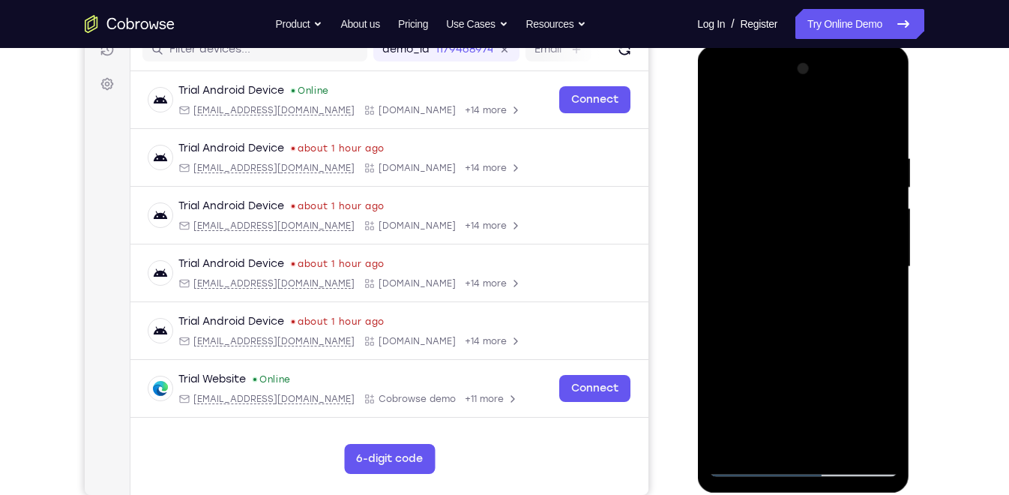
click at [796, 435] on div at bounding box center [802, 267] width 189 height 420
click at [765, 435] on div at bounding box center [802, 267] width 189 height 420
click at [845, 352] on div at bounding box center [802, 267] width 189 height 420
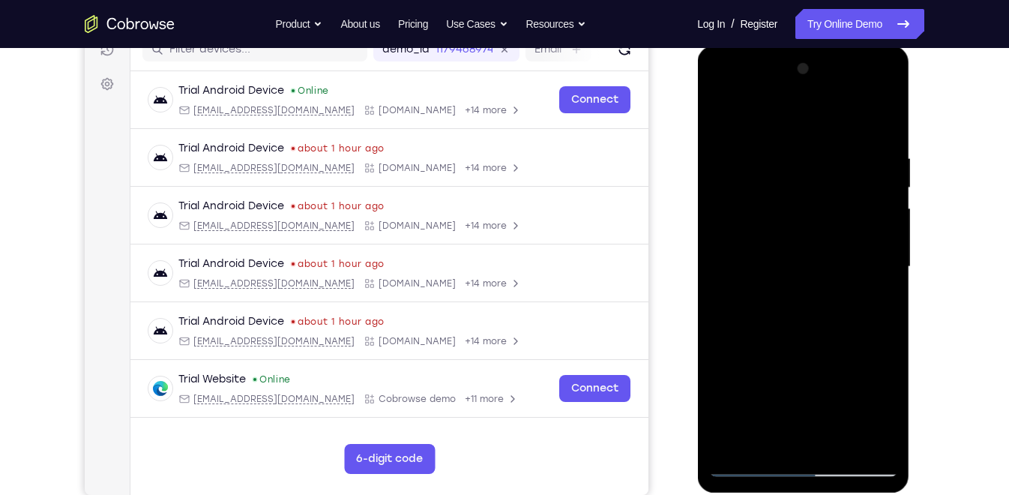
click at [873, 291] on div at bounding box center [802, 267] width 189 height 420
click at [719, 115] on div at bounding box center [802, 267] width 189 height 420
click at [809, 286] on div at bounding box center [802, 267] width 189 height 420
click at [719, 117] on div at bounding box center [802, 267] width 189 height 420
click at [725, 115] on div at bounding box center [802, 267] width 189 height 420
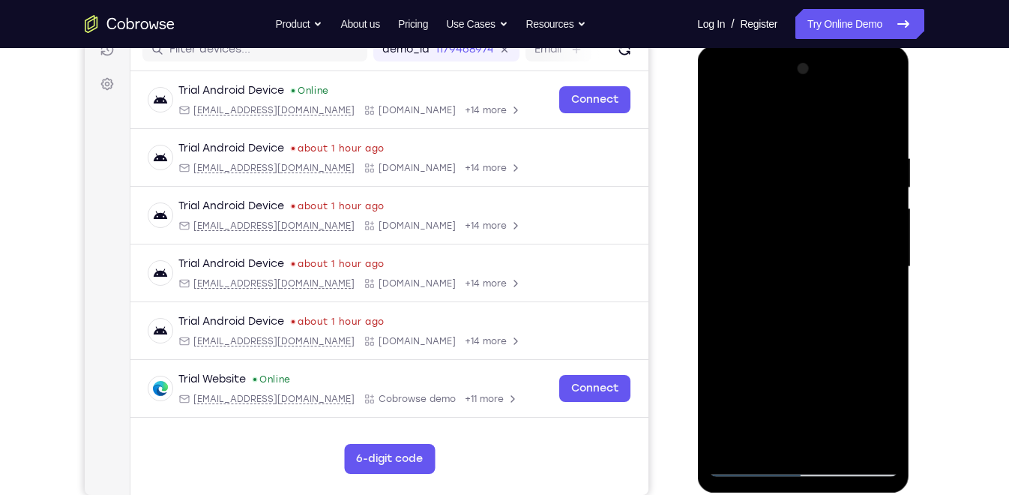
drag, startPoint x: 797, startPoint y: 193, endPoint x: 804, endPoint y: 254, distance: 61.1
click at [804, 254] on div at bounding box center [802, 267] width 189 height 420
drag, startPoint x: 851, startPoint y: 290, endPoint x: 869, endPoint y: 190, distance: 102.0
click at [869, 190] on div at bounding box center [802, 267] width 189 height 420
click at [871, 444] on div at bounding box center [802, 267] width 189 height 420
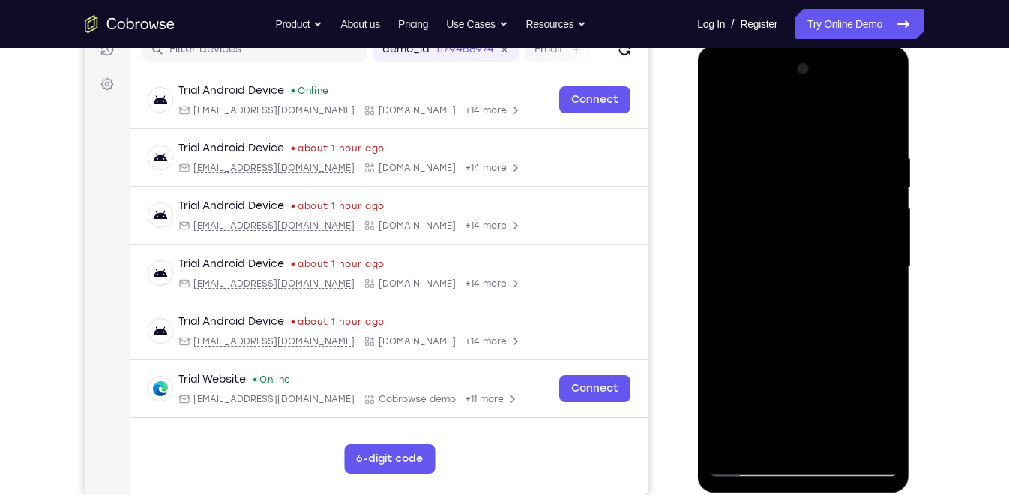
drag, startPoint x: 833, startPoint y: 378, endPoint x: 866, endPoint y: 312, distance: 73.7
click at [866, 312] on div at bounding box center [802, 267] width 189 height 420
drag, startPoint x: 847, startPoint y: 375, endPoint x: 877, endPoint y: 277, distance: 102.7
click at [877, 277] on div at bounding box center [802, 267] width 189 height 420
drag, startPoint x: 847, startPoint y: 247, endPoint x: 850, endPoint y: 272, distance: 24.9
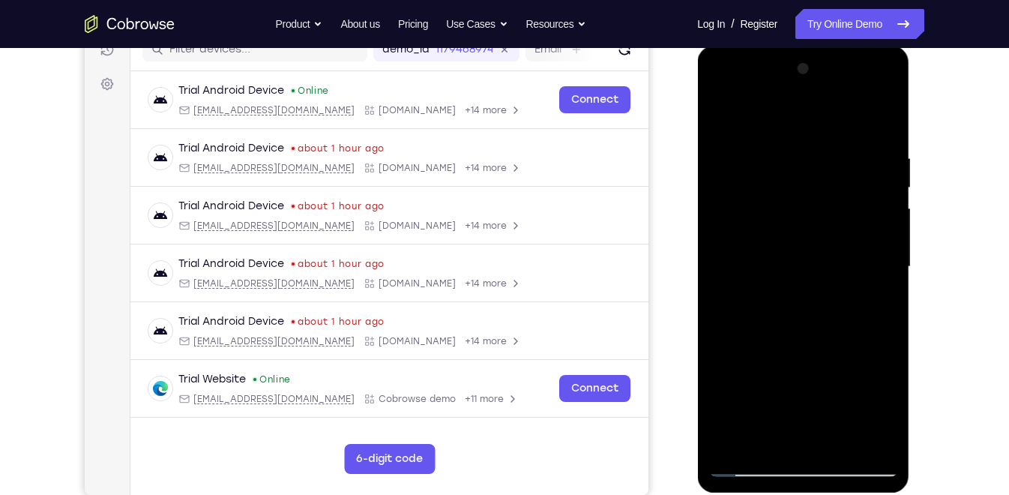
click at [850, 272] on div at bounding box center [802, 267] width 189 height 420
click at [862, 131] on div at bounding box center [802, 267] width 189 height 420
click at [737, 446] on div at bounding box center [802, 267] width 189 height 420
click at [843, 438] on div at bounding box center [802, 267] width 189 height 420
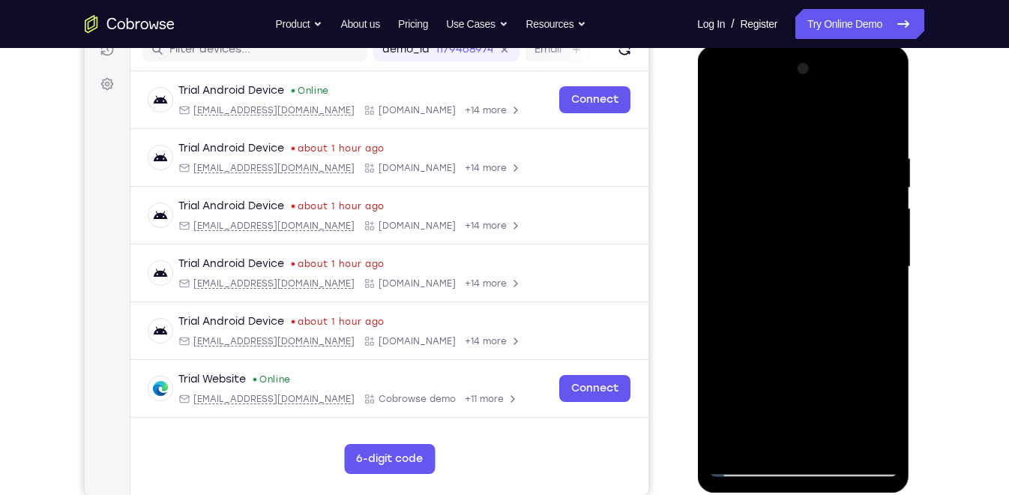
click at [731, 355] on div at bounding box center [802, 267] width 189 height 420
click at [764, 114] on div at bounding box center [802, 267] width 189 height 420
click at [794, 238] on div at bounding box center [802, 267] width 189 height 420
click at [867, 240] on div at bounding box center [802, 267] width 189 height 420
click at [742, 245] on div at bounding box center [802, 267] width 189 height 420
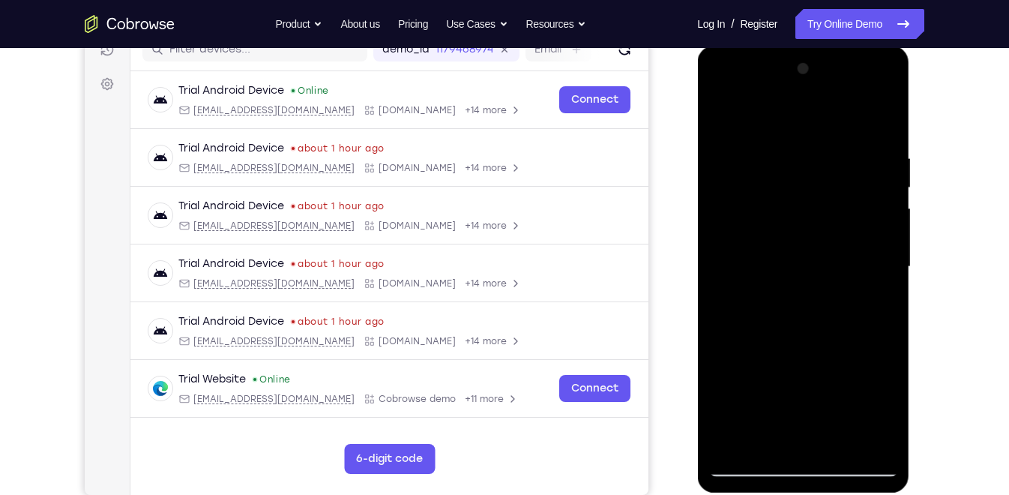
click at [736, 440] on div at bounding box center [802, 267] width 189 height 420
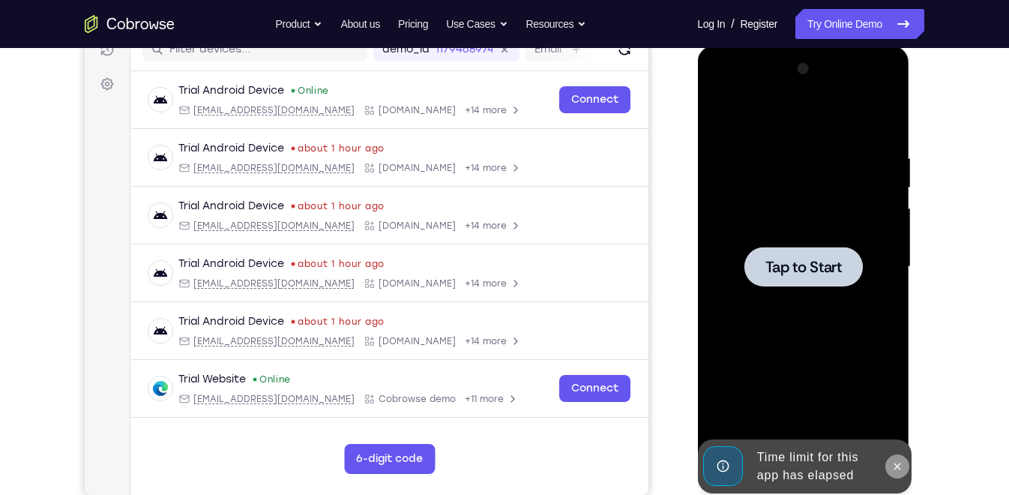
click at [897, 465] on icon at bounding box center [896, 466] width 12 height 12
